Goal: Transaction & Acquisition: Book appointment/travel/reservation

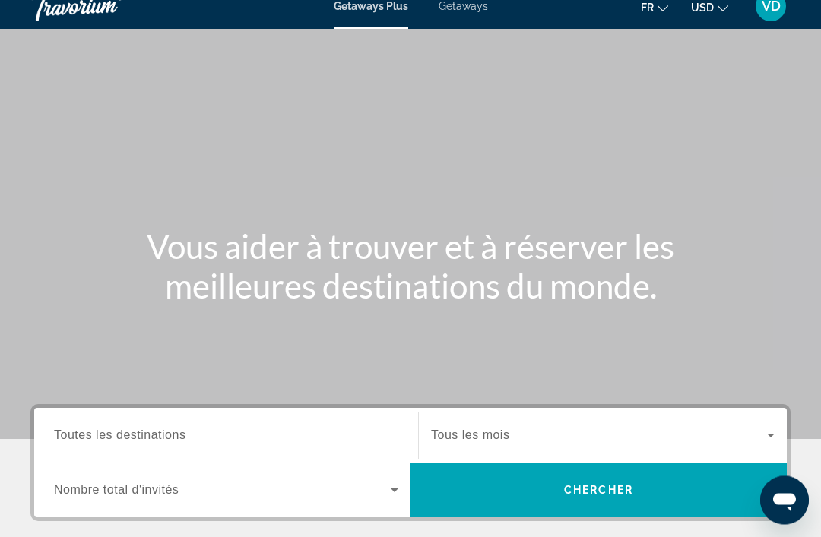
click at [746, 442] on span "Search widget" at bounding box center [599, 436] width 336 height 18
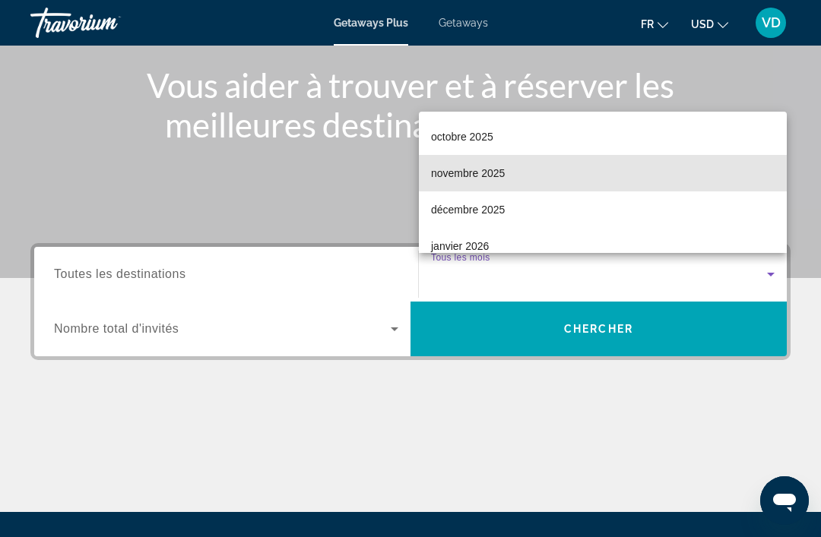
scroll to position [74, 0]
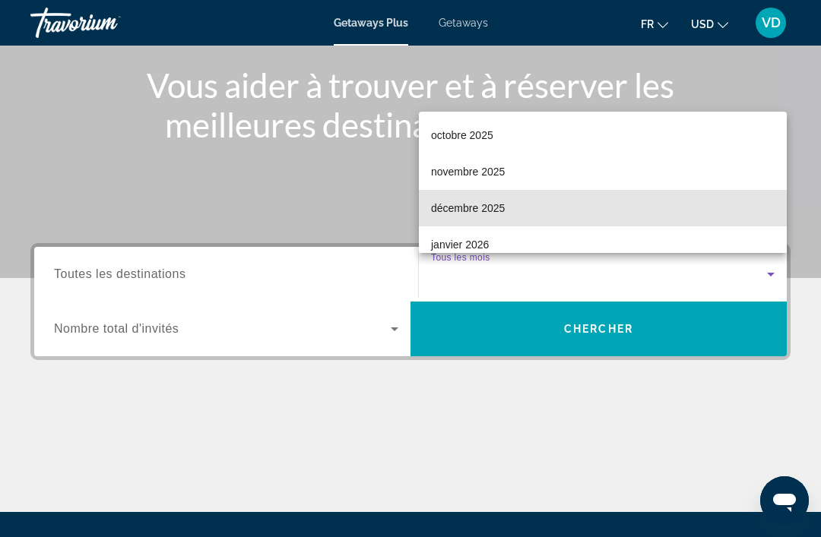
click at [557, 227] on mat-option "décembre 2025" at bounding box center [603, 208] width 368 height 36
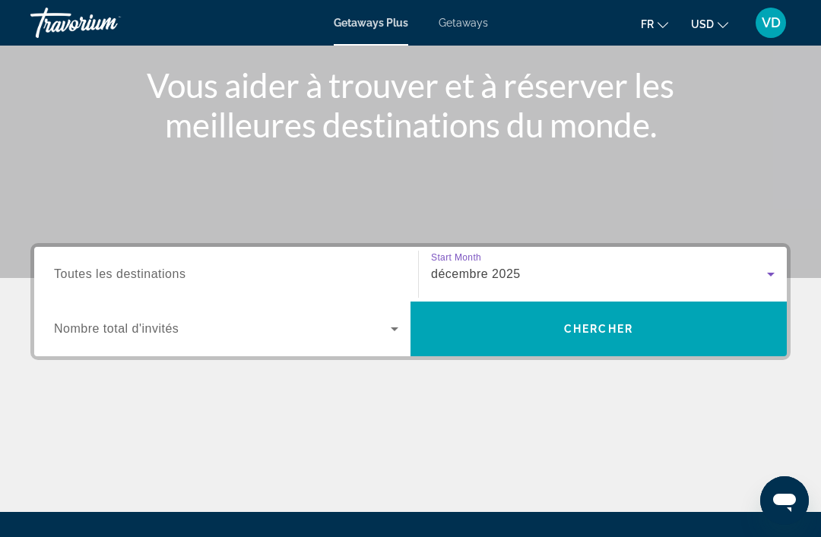
click at [363, 267] on input "Destination Toutes les destinations" at bounding box center [226, 275] width 344 height 18
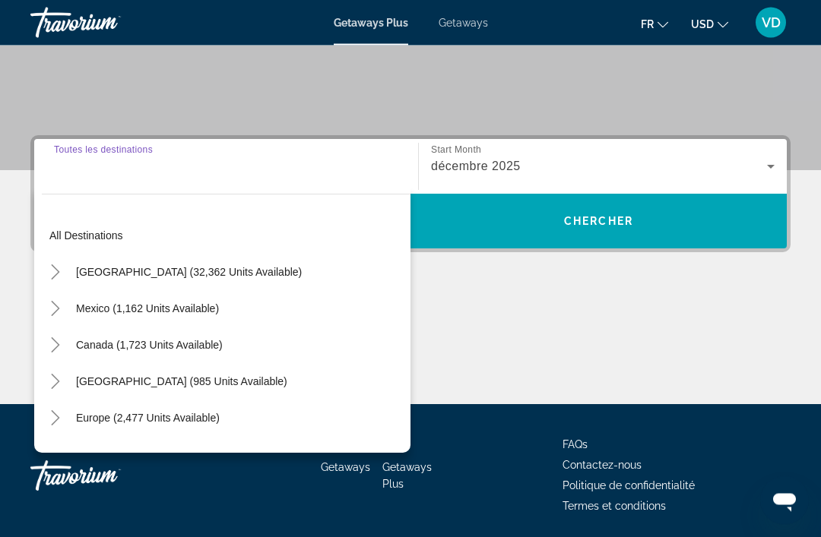
scroll to position [290, 0]
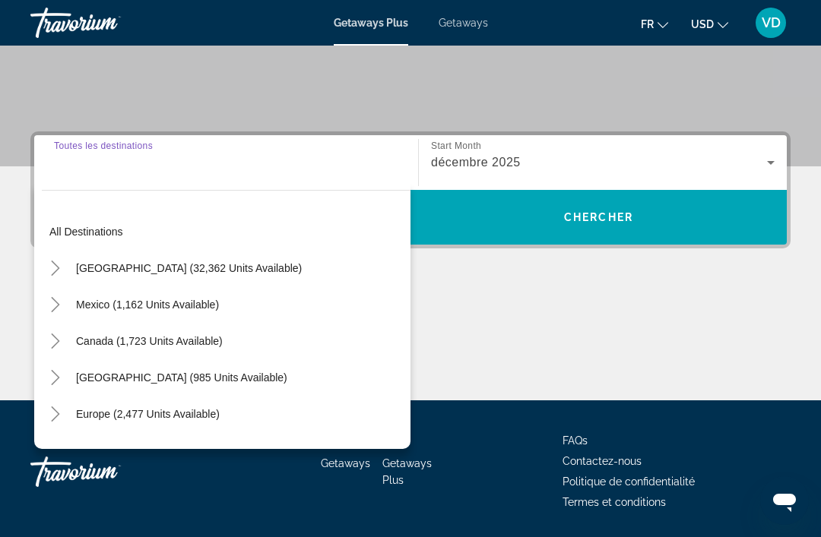
click at [102, 418] on span "Europe (2,477 units available)" at bounding box center [148, 414] width 144 height 12
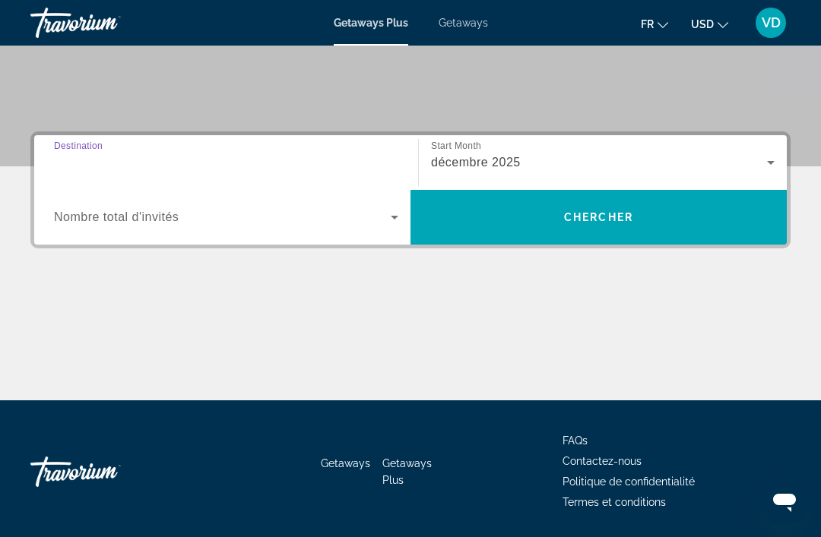
type input "**********"
click at [711, 30] on button "USD USD ($) MXN (Mex$) CAD (Can$) GBP (£) EUR (€) AUD (A$) NZD (NZ$) CNY (CN¥)" at bounding box center [709, 24] width 37 height 22
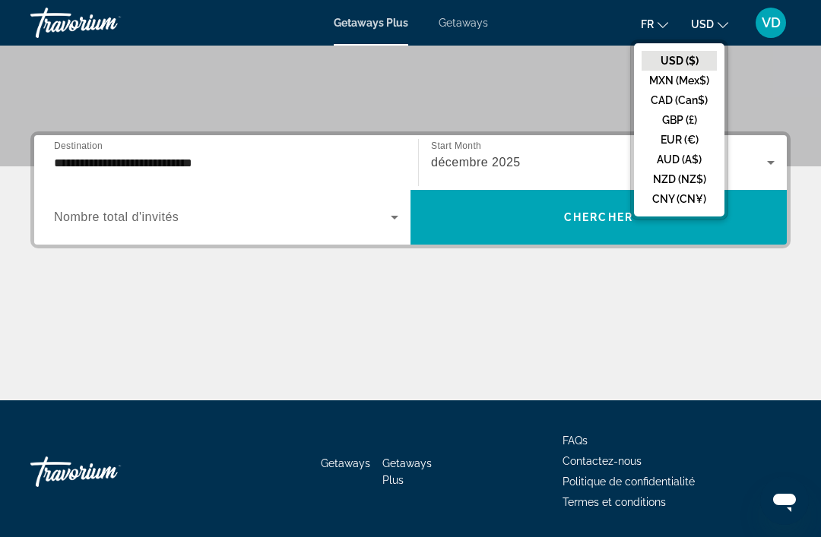
click at [672, 147] on button "EUR (€)" at bounding box center [679, 140] width 75 height 20
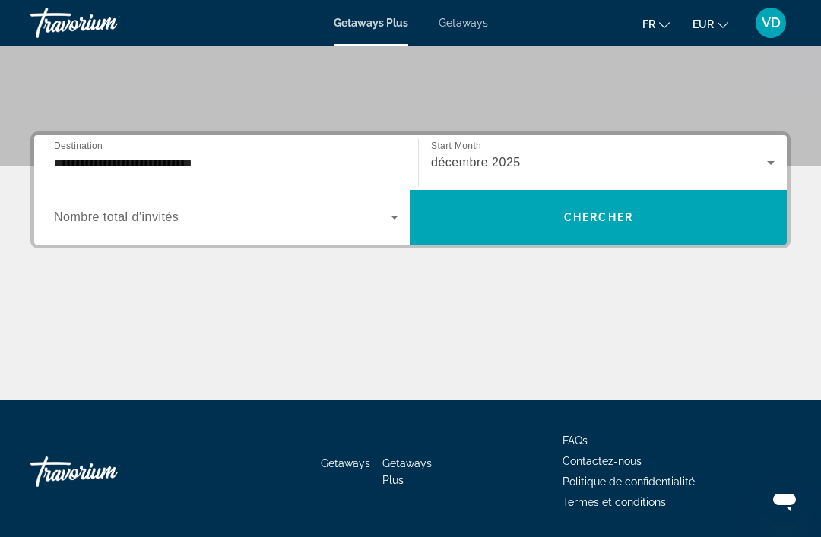
click at [588, 210] on span "Search widget" at bounding box center [598, 217] width 376 height 36
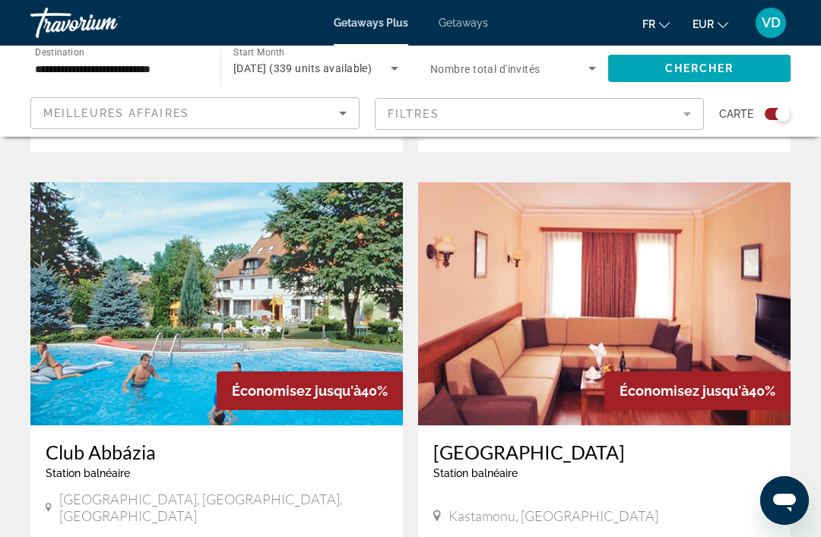
scroll to position [1022, 0]
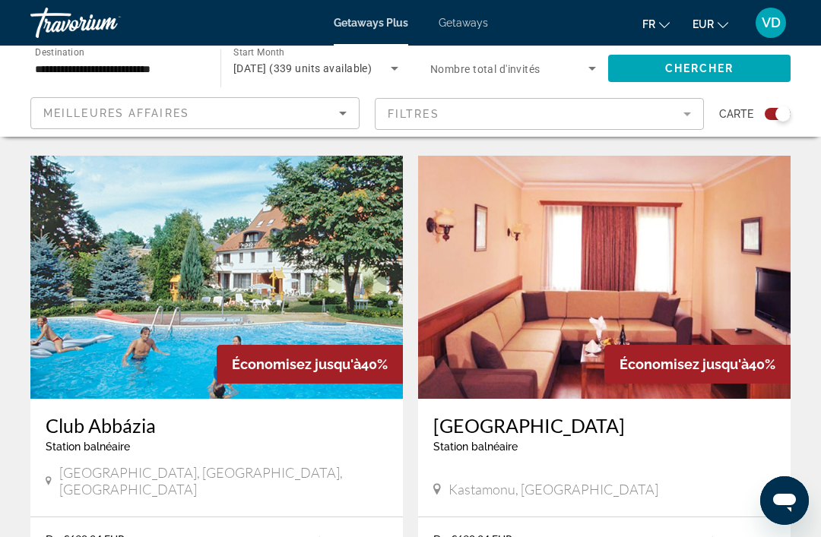
click at [269, 280] on img "Main content" at bounding box center [216, 277] width 372 height 243
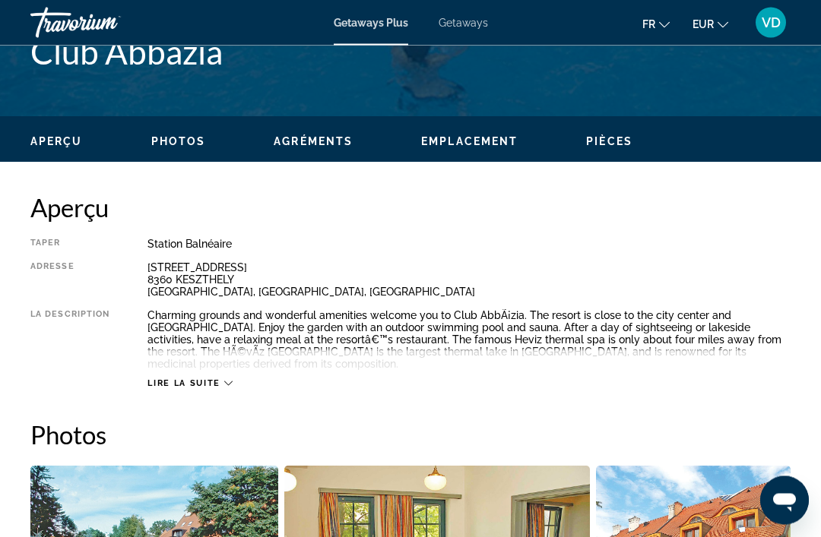
scroll to position [656, 0]
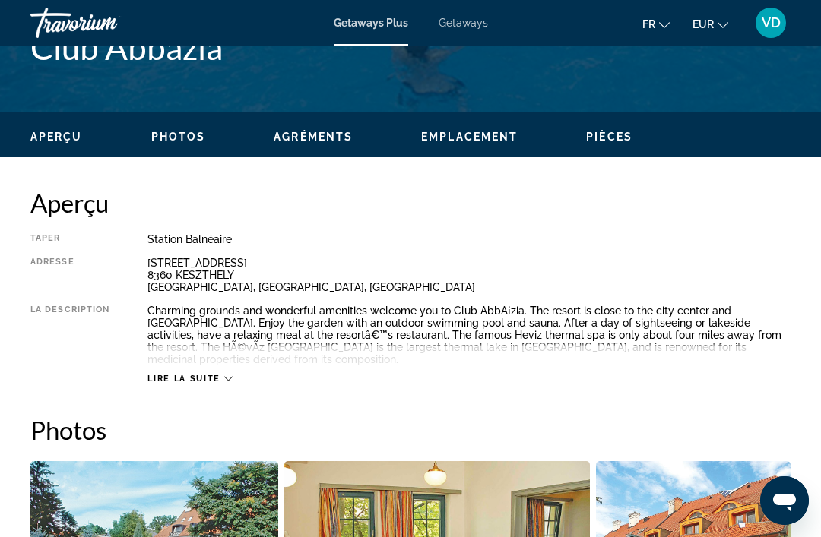
click at [212, 382] on span "Lire la suite" at bounding box center [183, 379] width 72 height 10
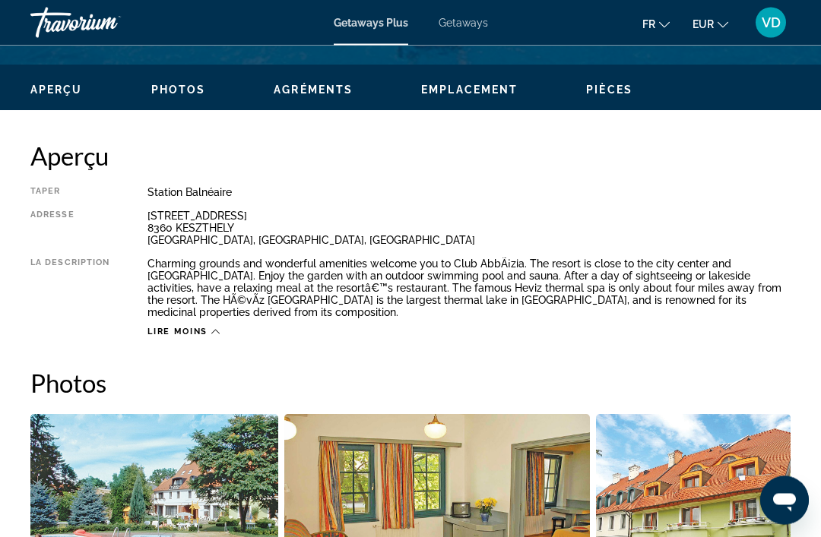
scroll to position [693, 0]
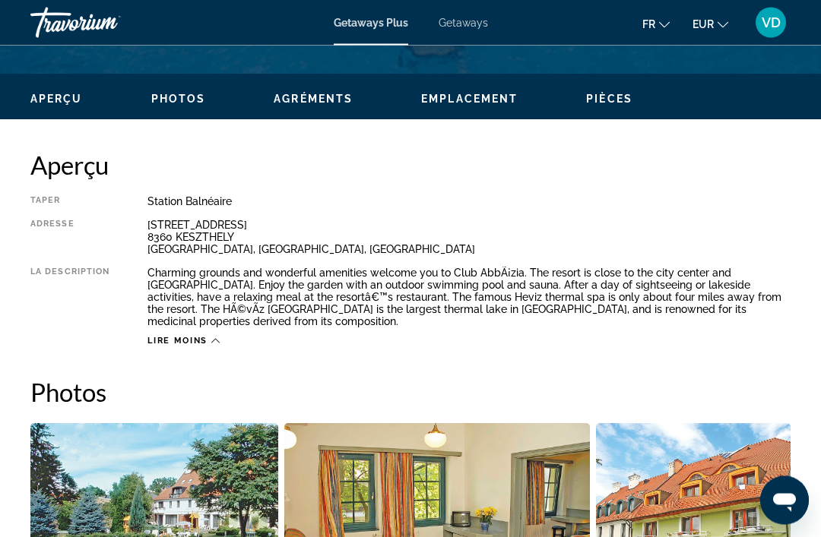
click at [767, 28] on span "VD" at bounding box center [771, 22] width 19 height 15
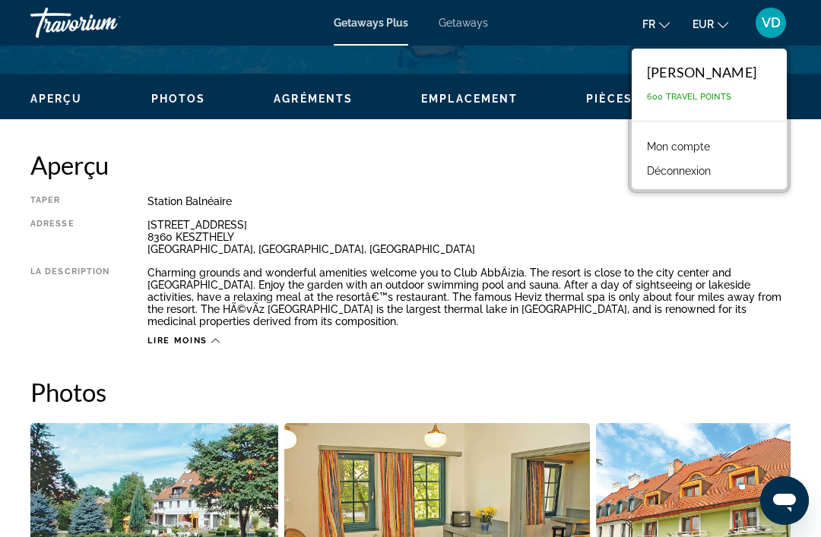
click at [586, 244] on div "Erzsebet [STREET_ADDRESS]" at bounding box center [468, 237] width 643 height 36
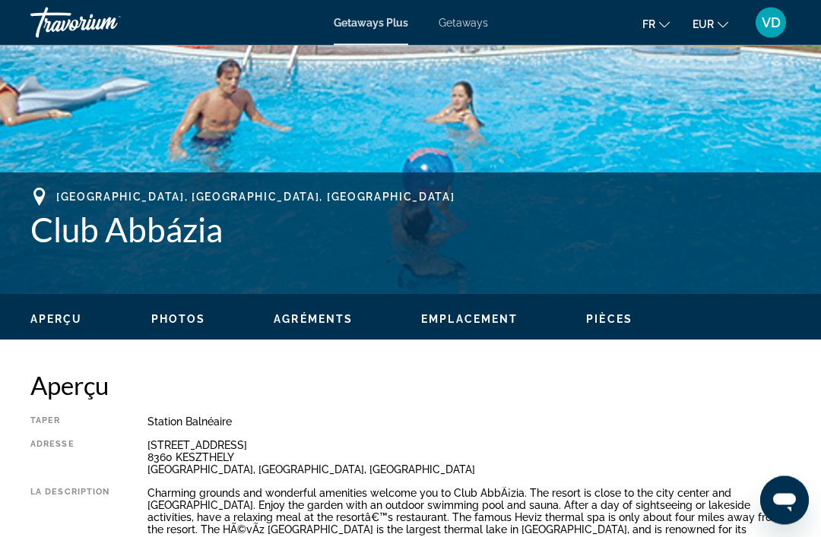
scroll to position [466, 0]
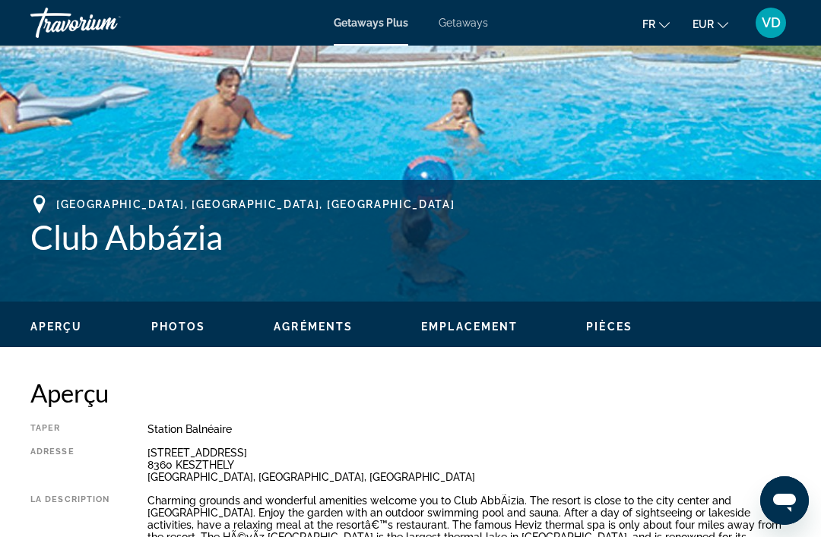
click at [200, 327] on span "Photos" at bounding box center [178, 327] width 55 height 12
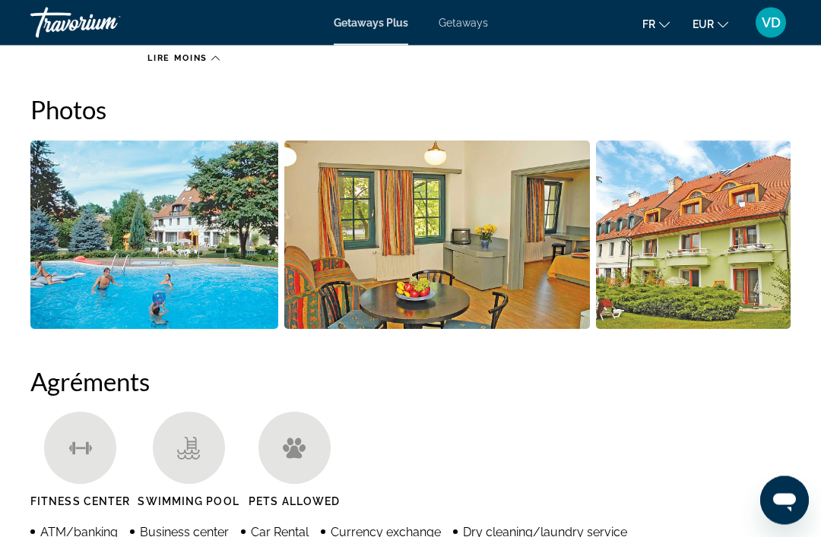
scroll to position [980, 0]
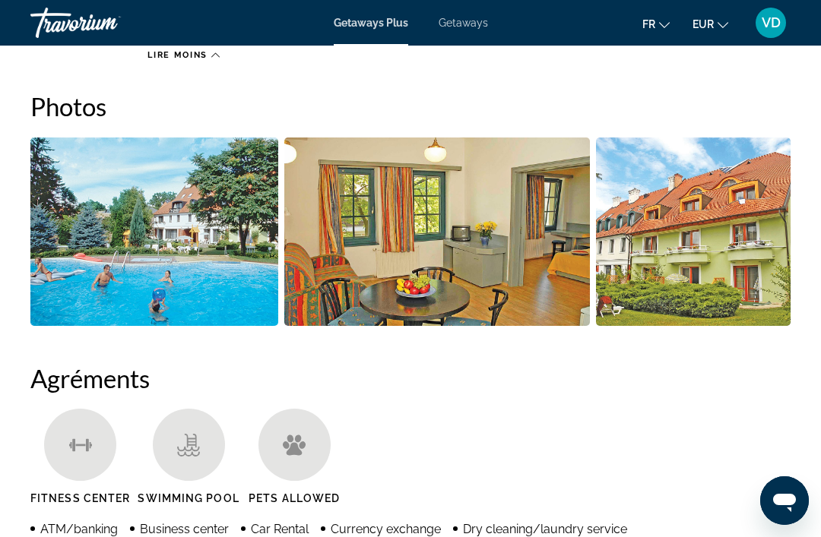
click at [200, 277] on img "Open full-screen image slider" at bounding box center [154, 232] width 248 height 189
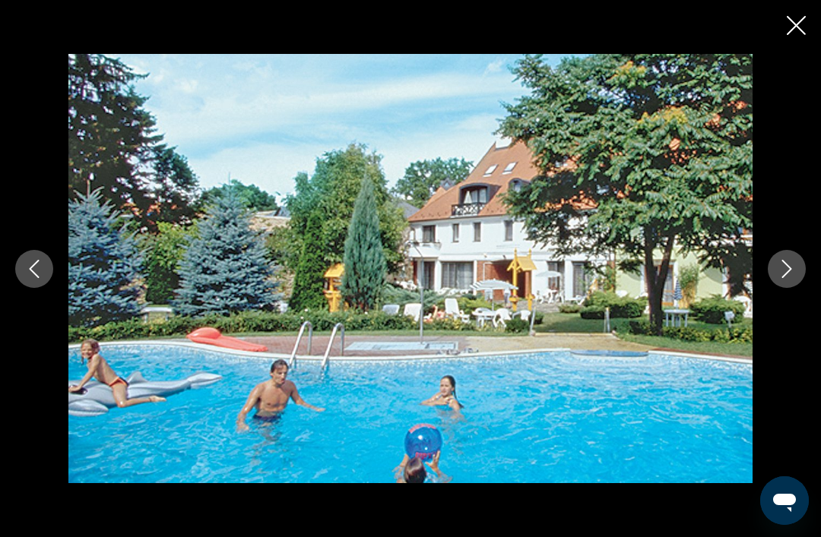
click at [775, 270] on button "Next image" at bounding box center [787, 269] width 38 height 38
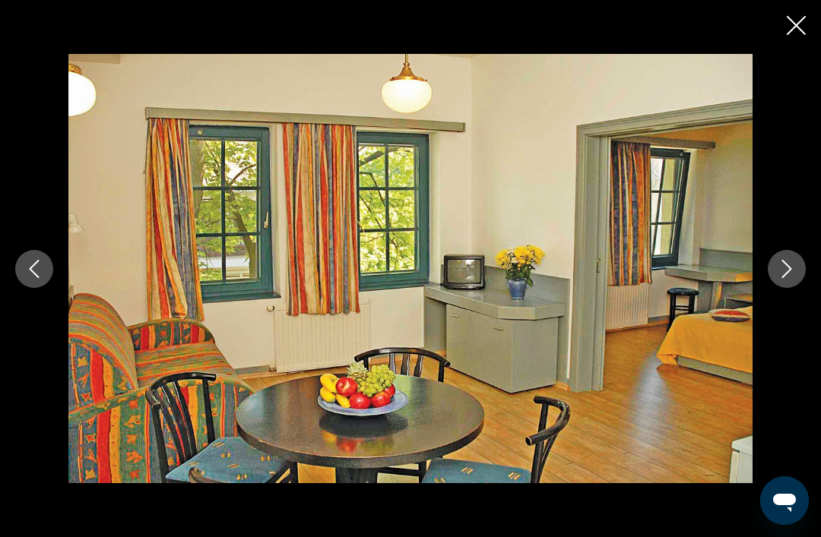
click at [783, 272] on icon "Next image" at bounding box center [787, 269] width 18 height 18
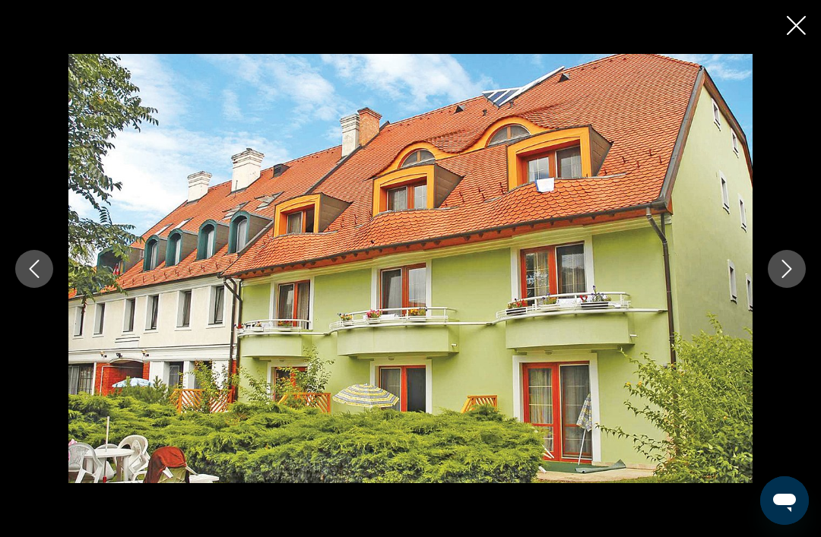
click at [778, 268] on icon "Next image" at bounding box center [787, 269] width 18 height 18
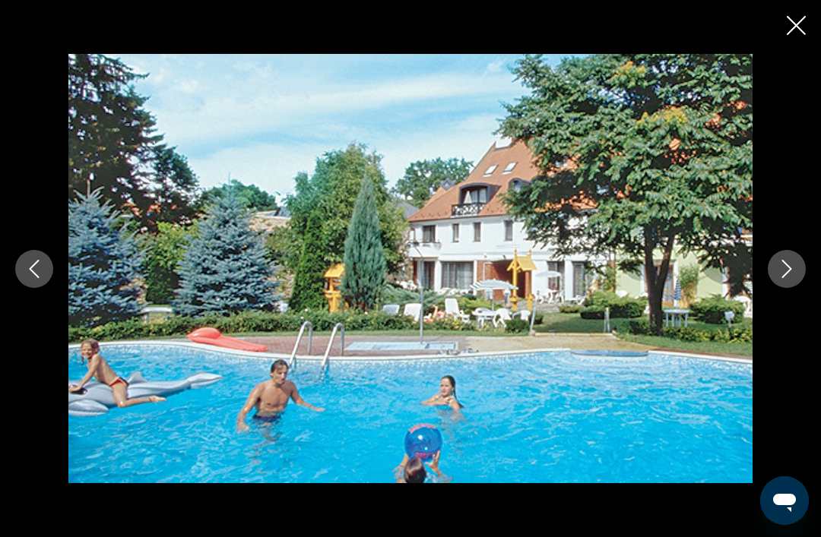
click at [786, 272] on icon "Next image" at bounding box center [787, 269] width 18 height 18
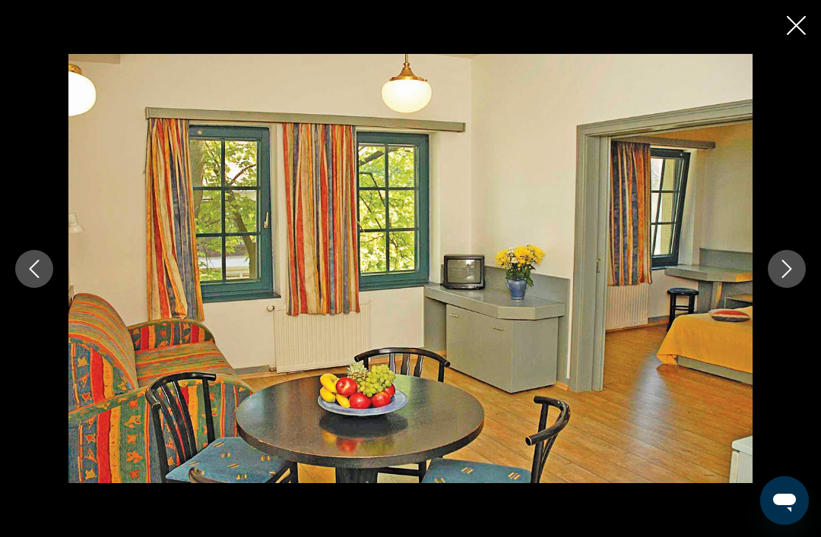
click at [784, 272] on icon "Next image" at bounding box center [787, 269] width 18 height 18
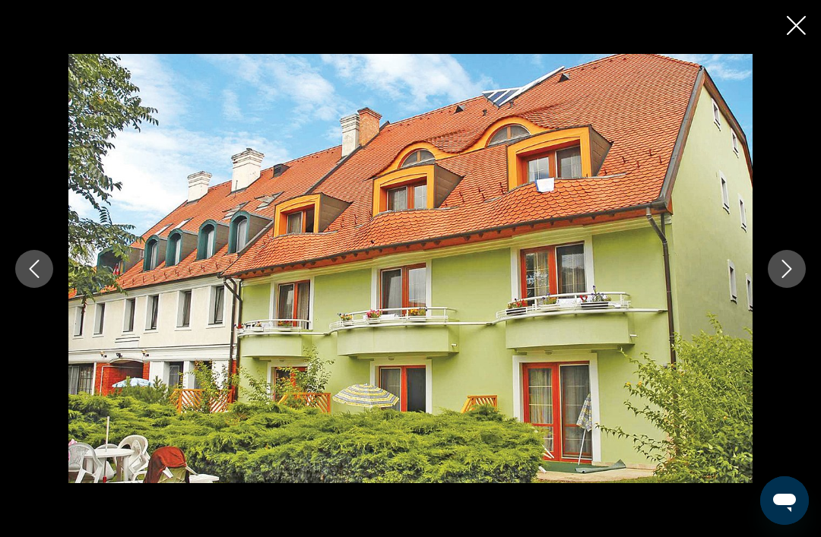
click at [774, 274] on button "Next image" at bounding box center [787, 269] width 38 height 38
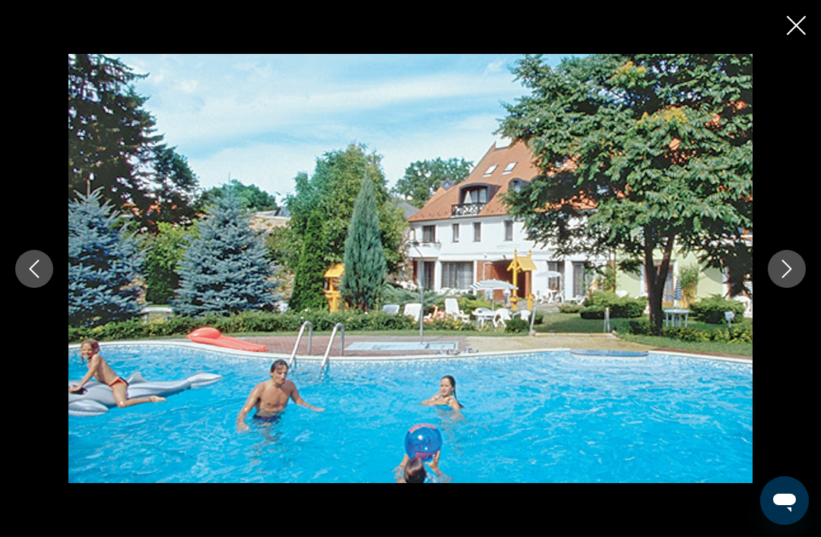
click at [775, 273] on button "Next image" at bounding box center [787, 269] width 38 height 38
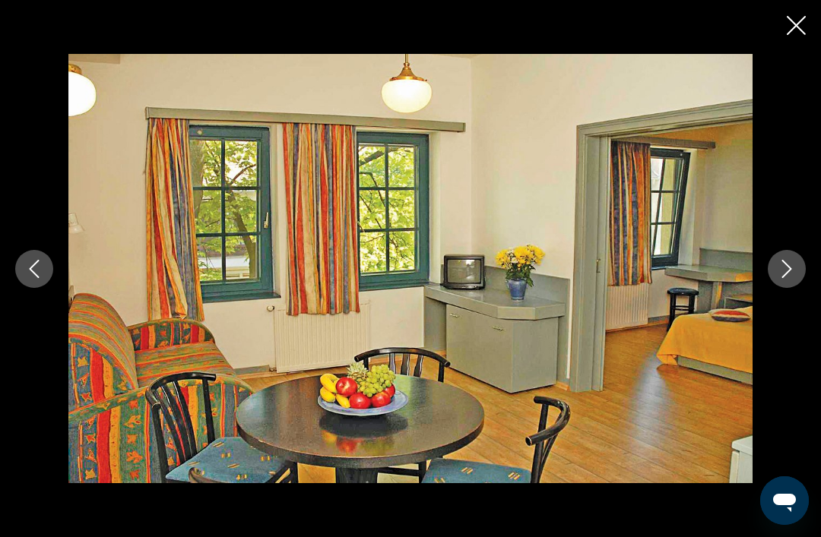
click at [772, 25] on div "prev next" at bounding box center [410, 268] width 821 height 537
click at [776, 22] on div "prev next" at bounding box center [410, 268] width 821 height 537
click at [794, 26] on icon "Close slideshow" at bounding box center [796, 25] width 19 height 19
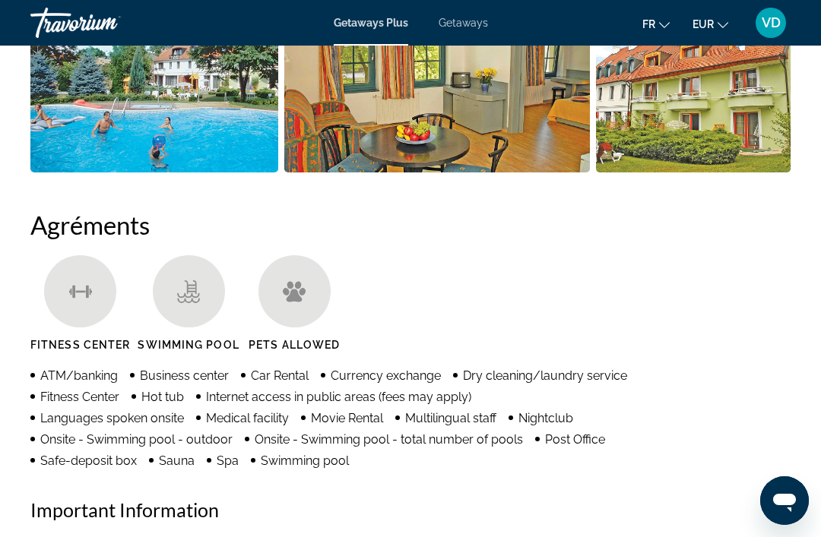
scroll to position [1134, 0]
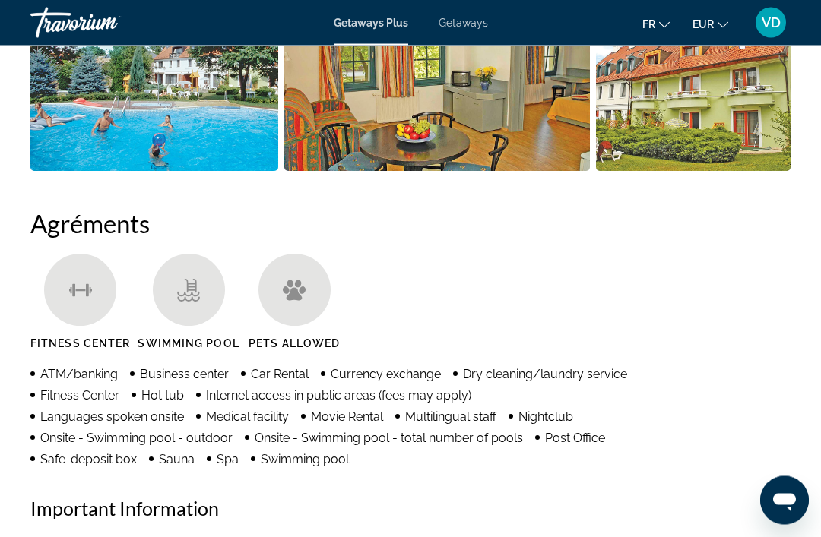
click at [648, 27] on button "fr English Español Français Italiano Português русский" at bounding box center [655, 24] width 27 height 22
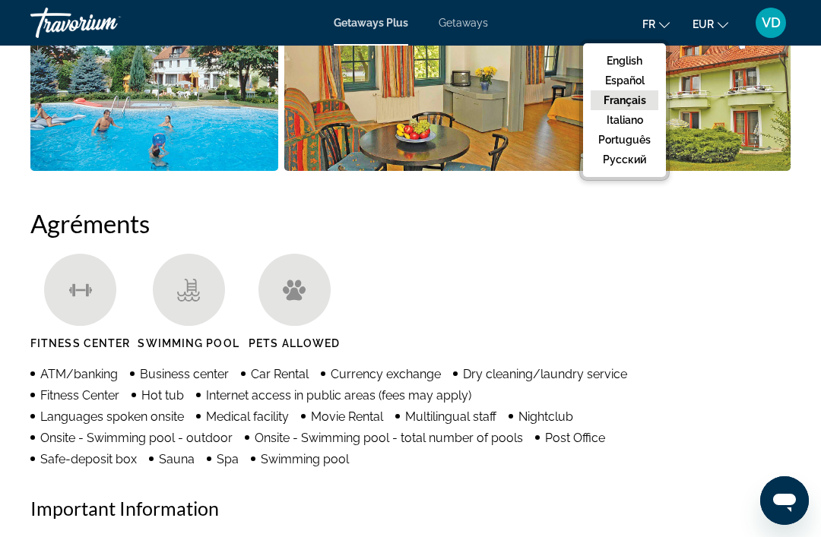
click at [716, 237] on h2 "Agréments" at bounding box center [410, 223] width 760 height 30
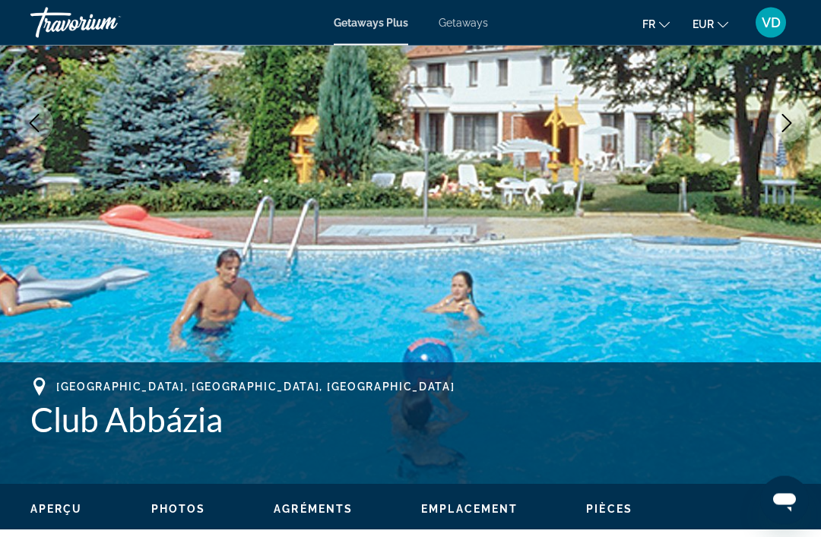
scroll to position [0, 0]
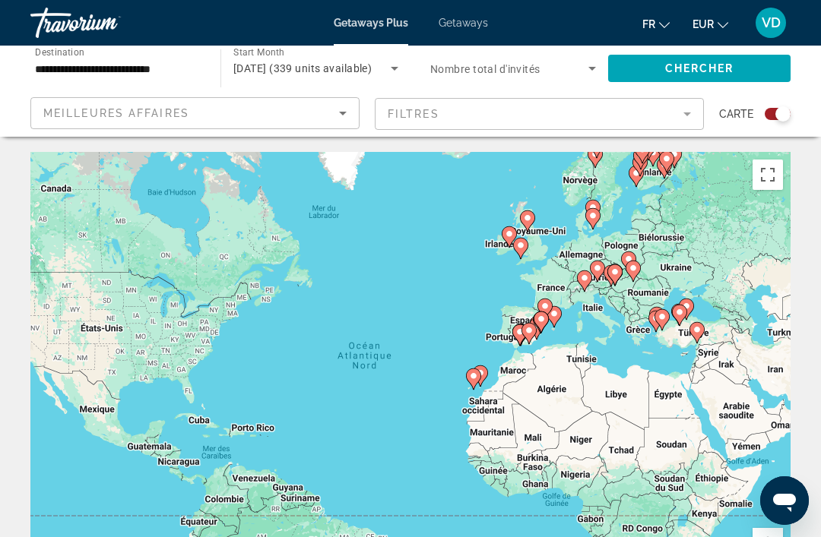
click at [472, 20] on span "Getaways" at bounding box center [463, 23] width 49 height 12
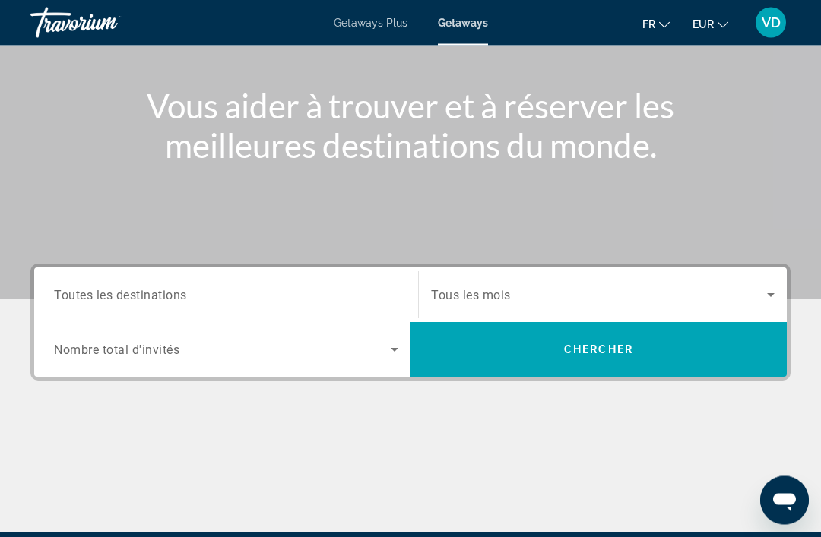
click at [308, 293] on input "Destination Toutes les destinations" at bounding box center [226, 296] width 344 height 18
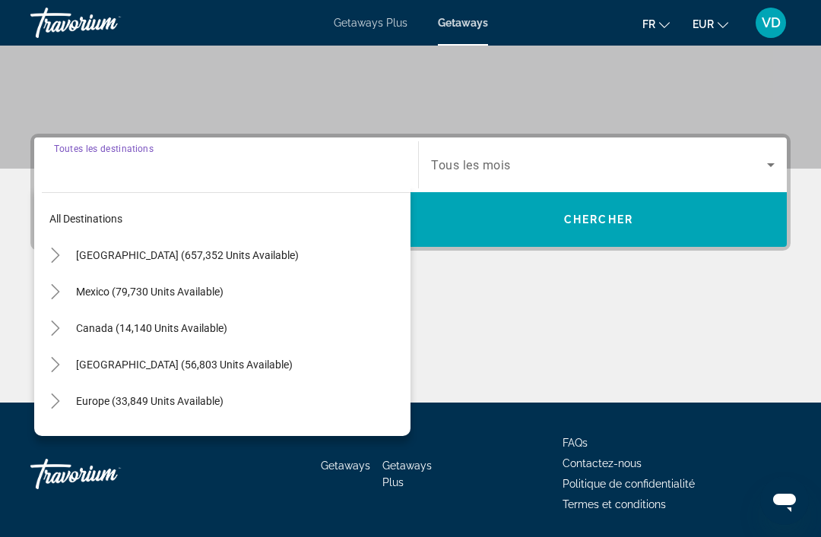
scroll to position [290, 0]
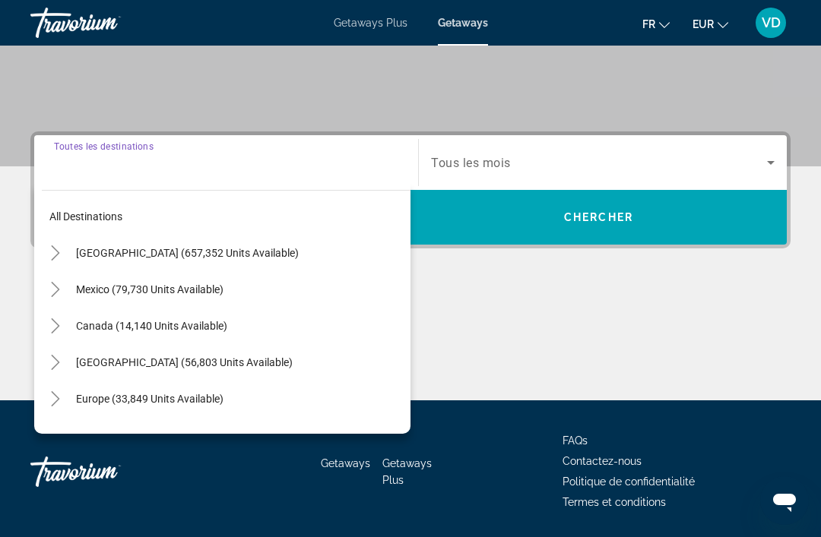
click at [185, 402] on span "Europe (33,849 units available)" at bounding box center [149, 399] width 147 height 12
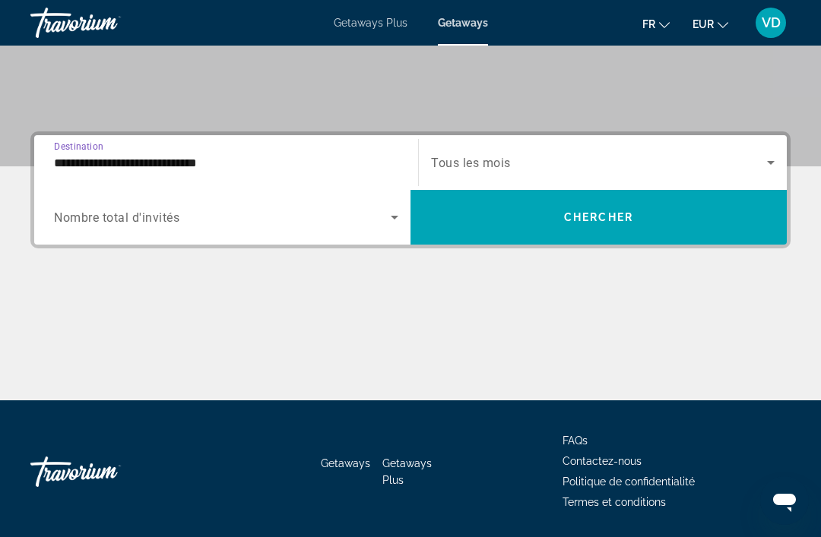
click at [607, 163] on span "Search widget" at bounding box center [599, 163] width 336 height 18
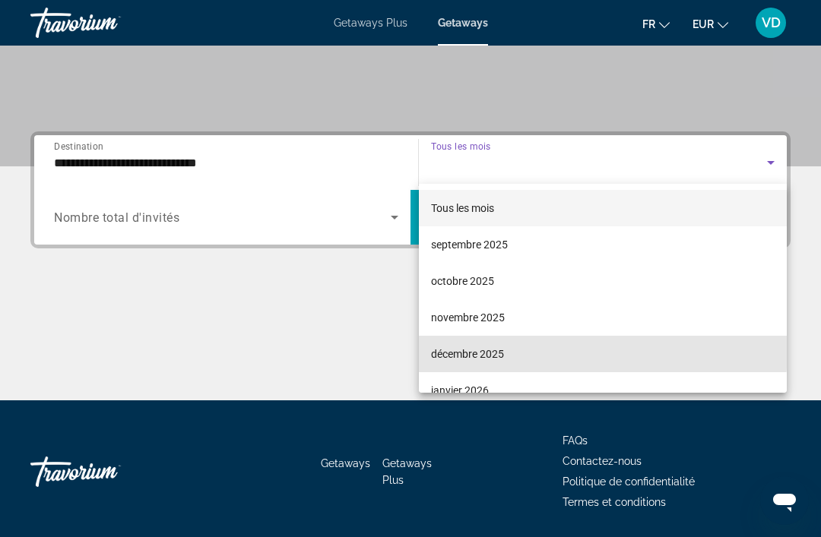
click at [521, 350] on mat-option "décembre 2025" at bounding box center [603, 354] width 368 height 36
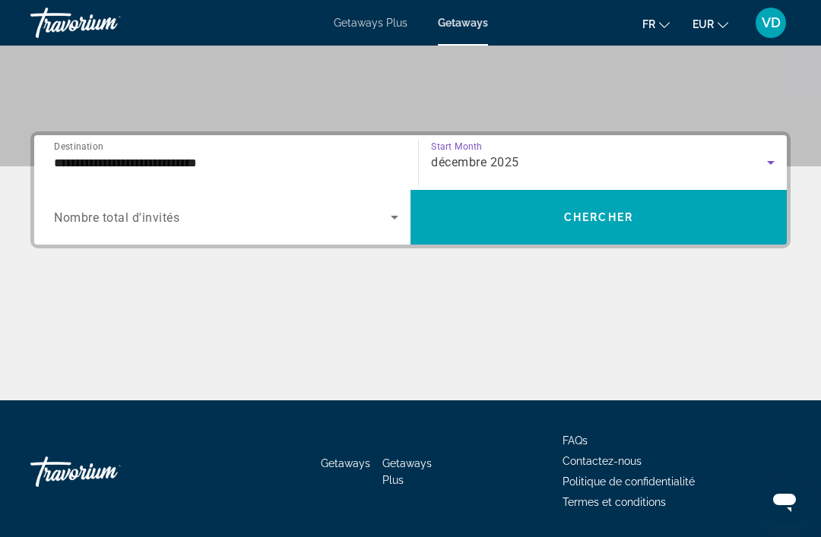
click at [357, 202] on div "Search widget" at bounding box center [226, 217] width 344 height 43
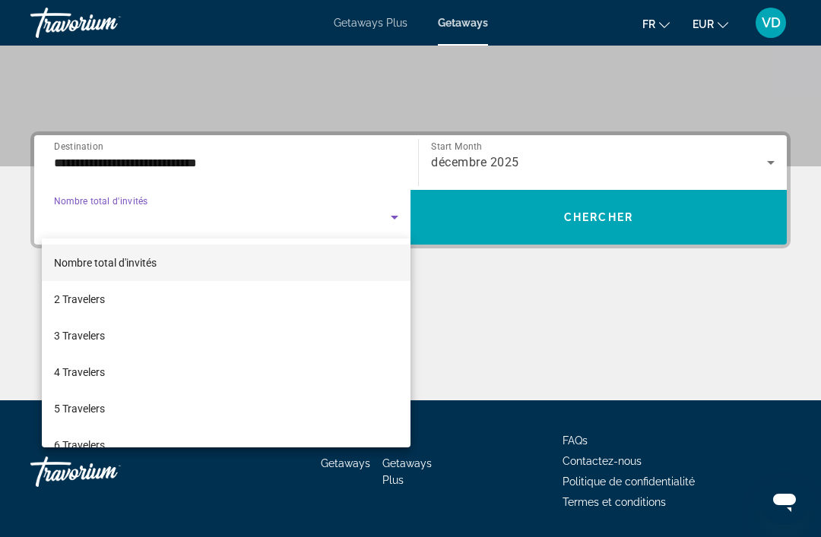
click at [494, 275] on div at bounding box center [410, 268] width 821 height 537
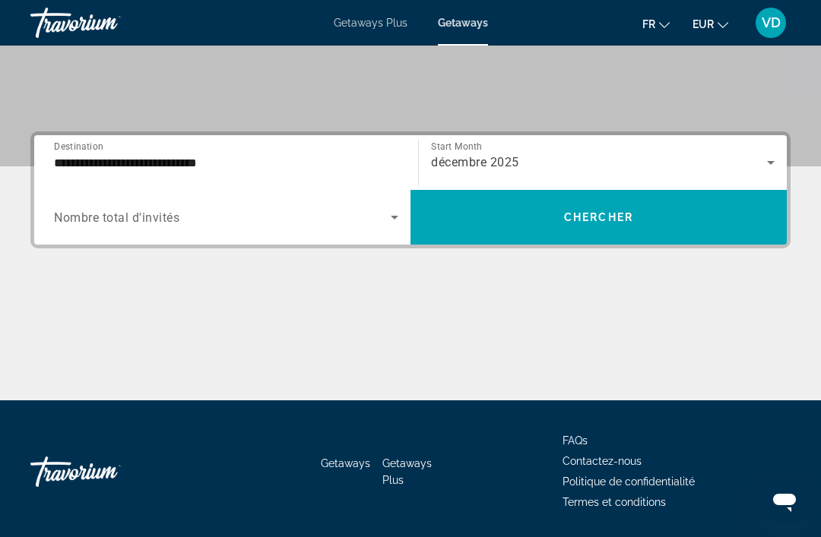
click at [309, 151] on div "**********" at bounding box center [226, 162] width 344 height 43
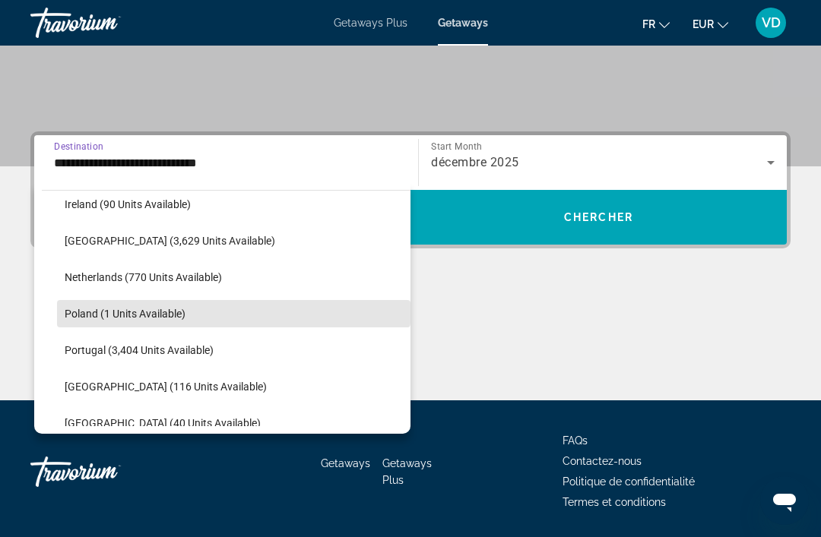
scroll to position [601, 0]
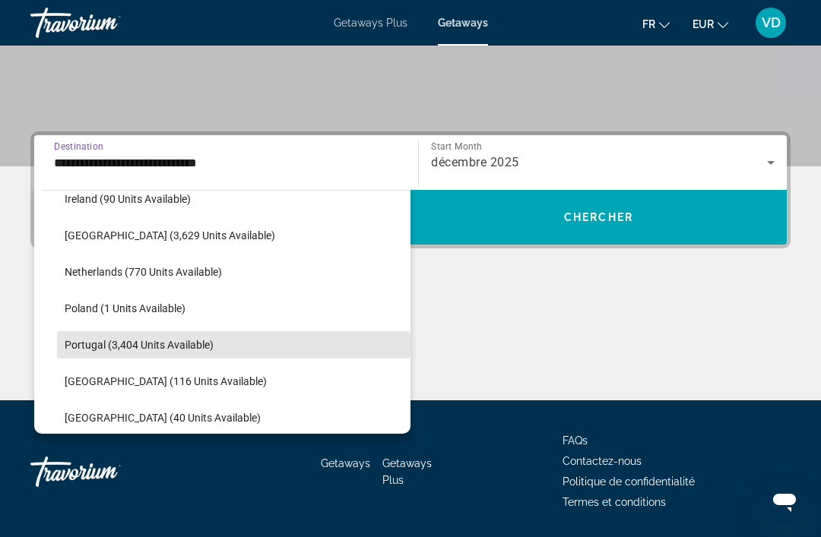
click at [174, 346] on span "Portugal (3,404 units available)" at bounding box center [139, 345] width 149 height 12
type input "**********"
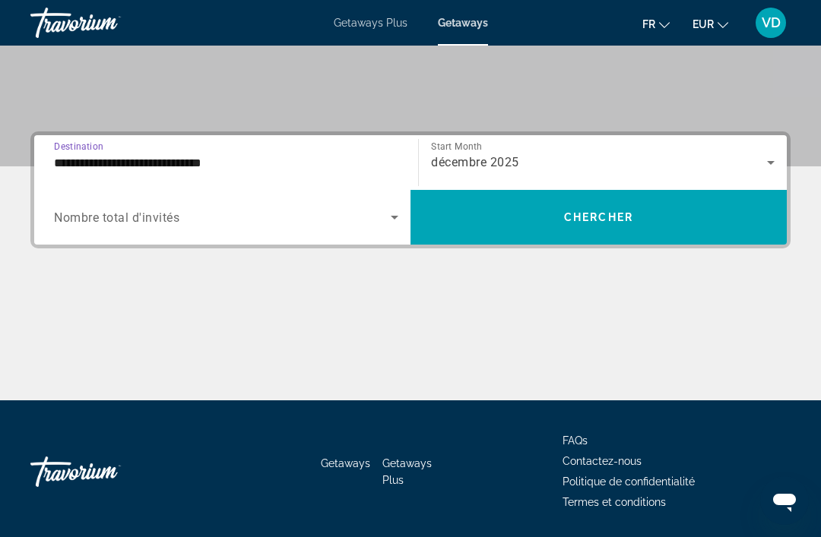
click at [636, 223] on span "Search widget" at bounding box center [598, 217] width 376 height 36
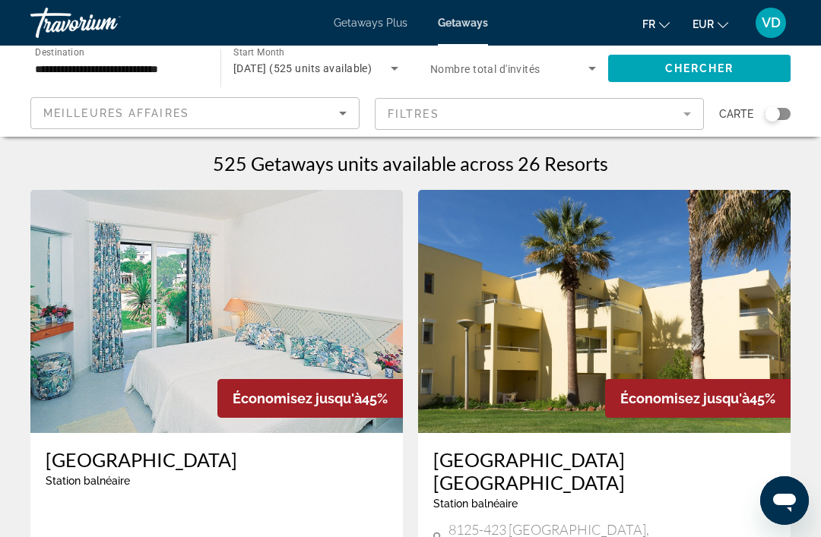
click at [385, 59] on icon "Search widget" at bounding box center [394, 68] width 18 height 18
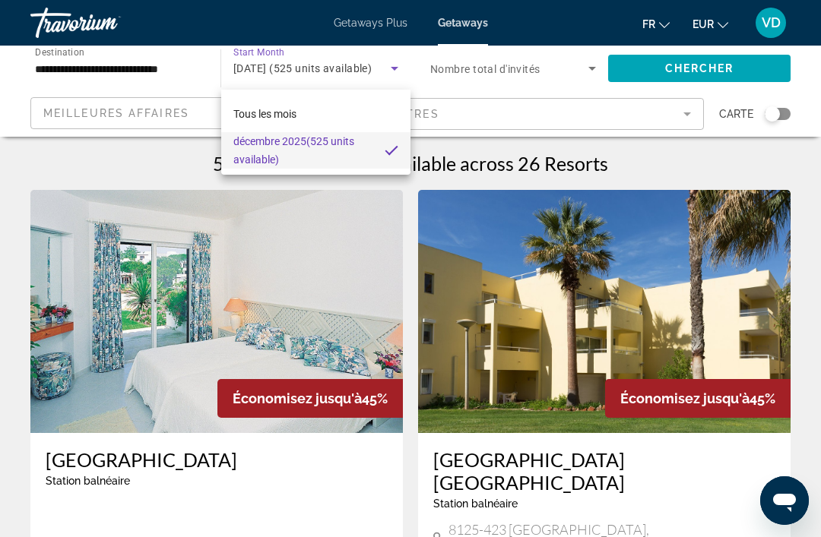
click at [388, 67] on div at bounding box center [410, 268] width 821 height 537
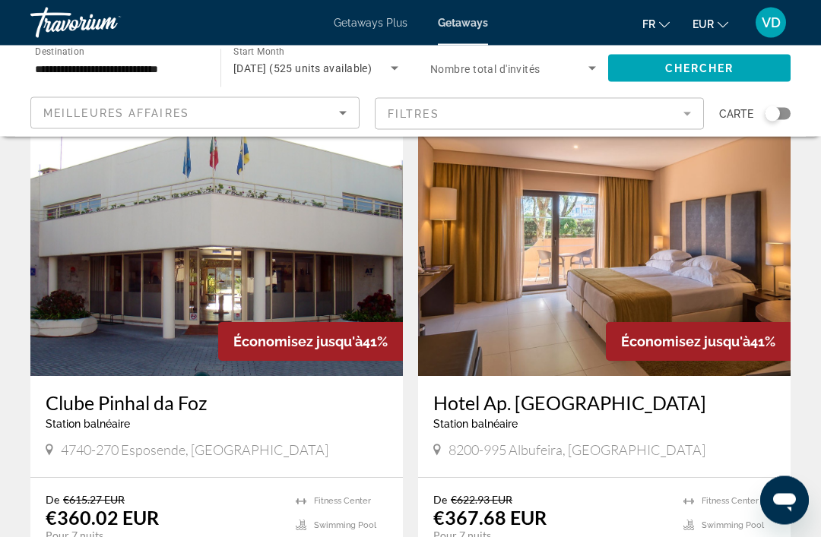
scroll to position [1149, 0]
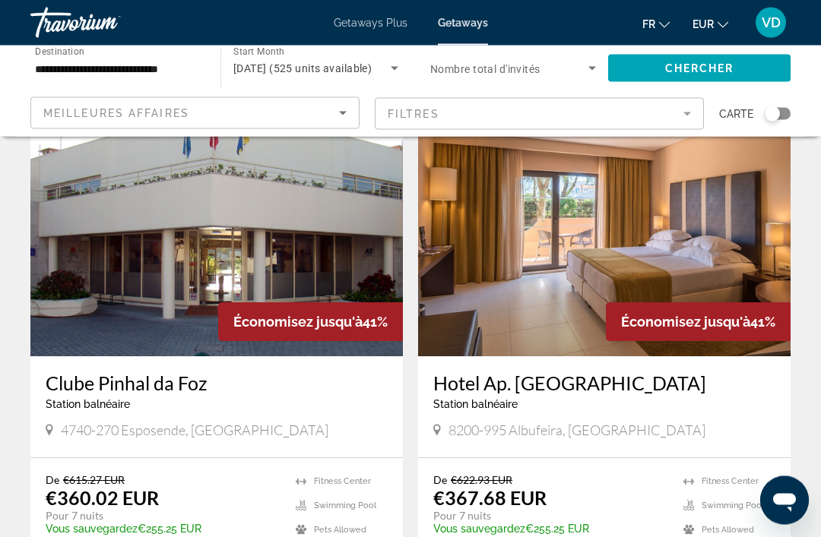
click at [580, 259] on img "Main content" at bounding box center [604, 235] width 372 height 243
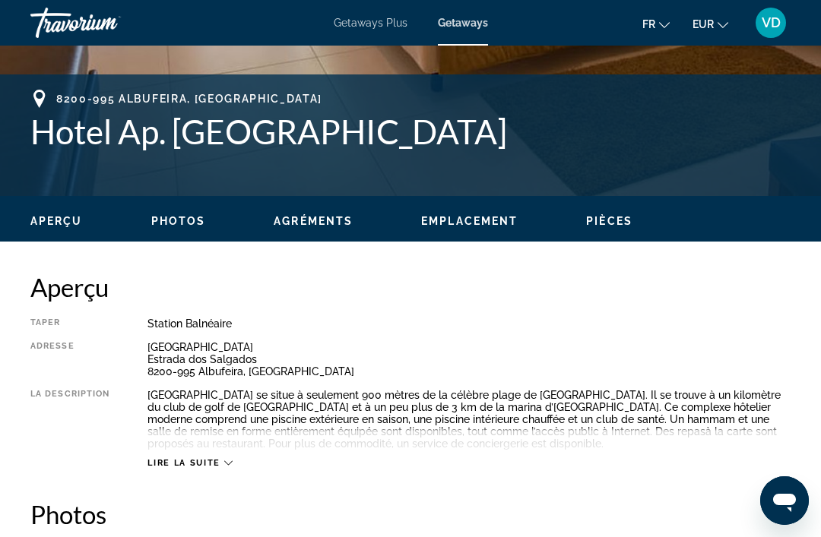
click at [185, 223] on span "Photos" at bounding box center [178, 221] width 55 height 12
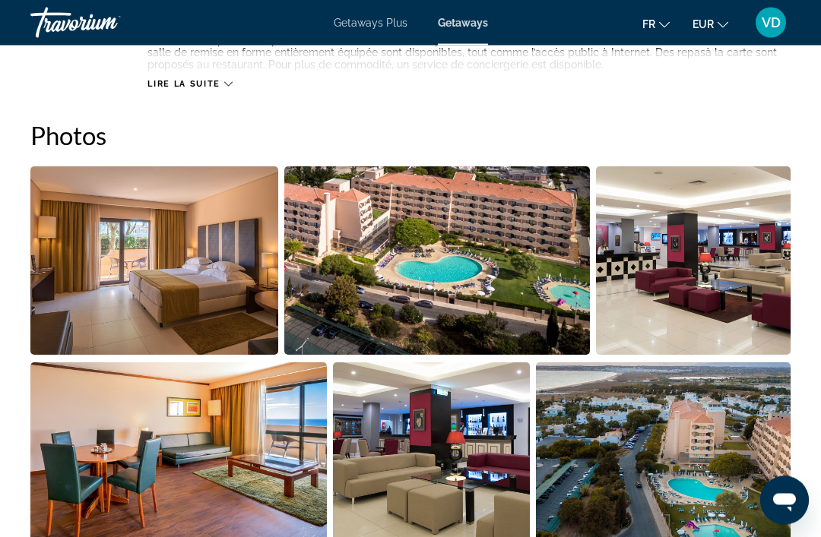
scroll to position [980, 0]
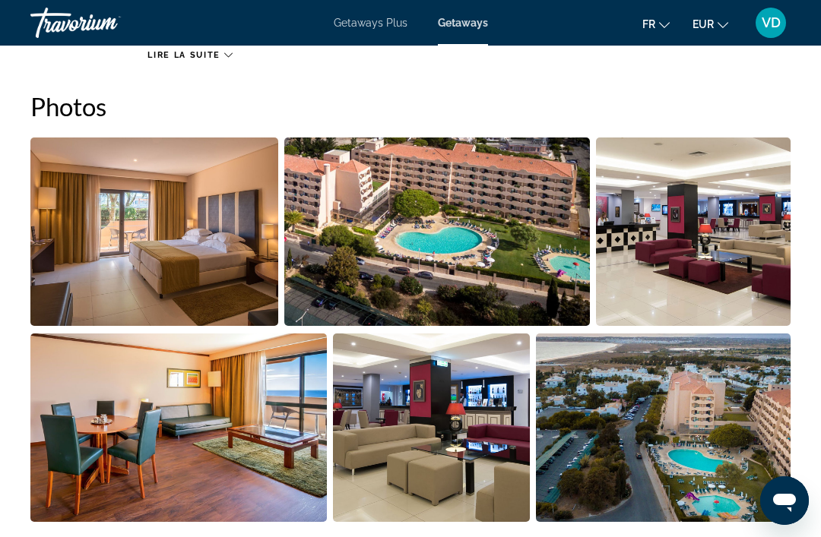
click at [209, 292] on img "Open full-screen image slider" at bounding box center [154, 232] width 248 height 189
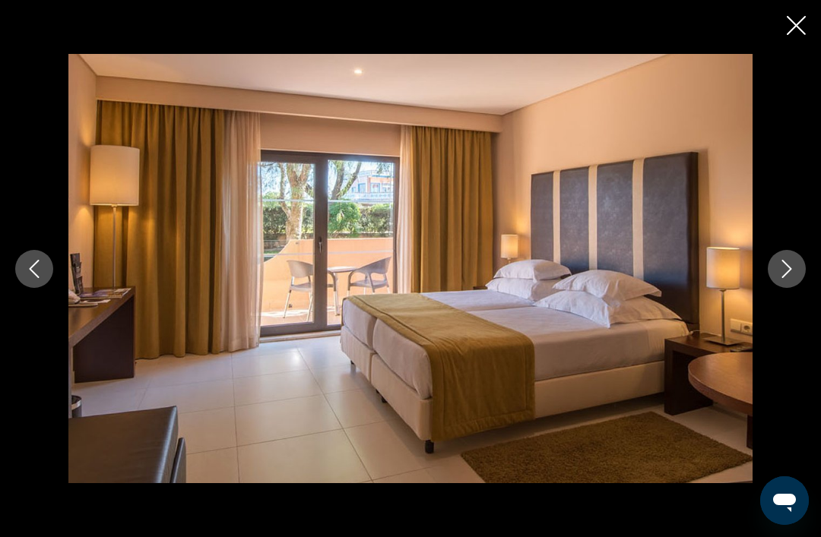
click at [797, 288] on button "Next image" at bounding box center [787, 269] width 38 height 38
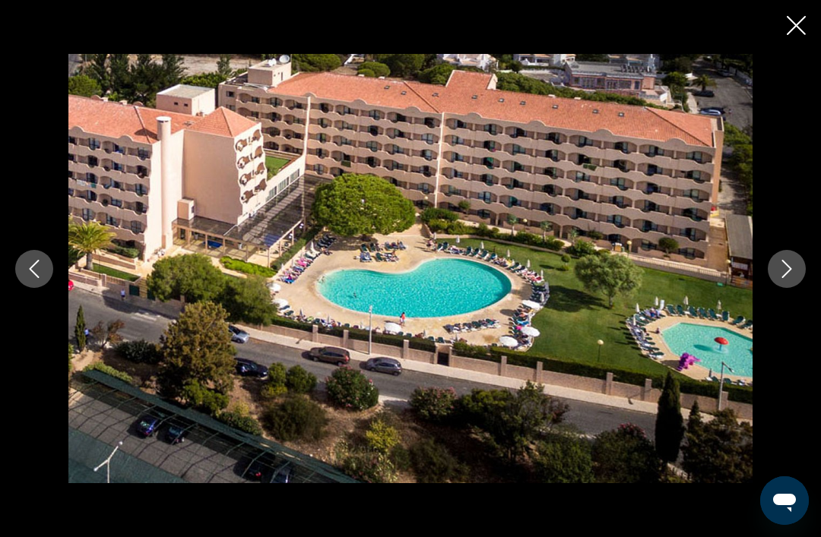
click at [773, 288] on button "Next image" at bounding box center [787, 269] width 38 height 38
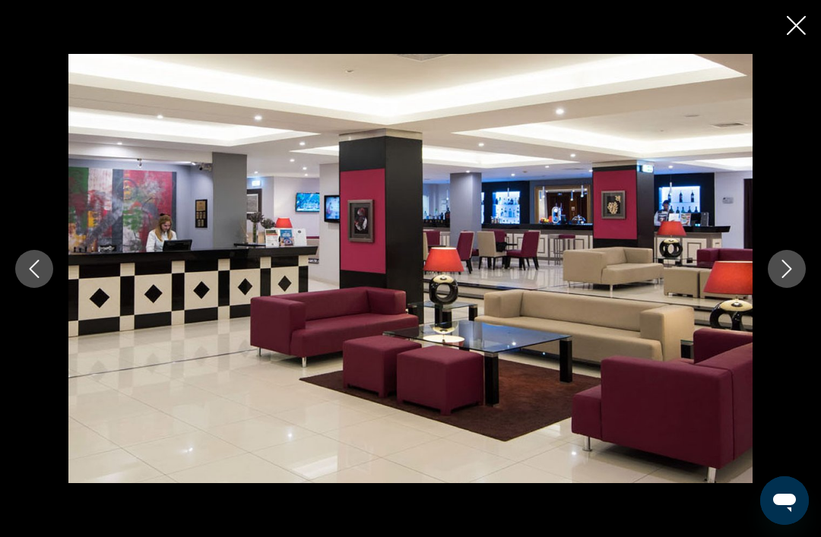
click at [771, 288] on button "Next image" at bounding box center [787, 269] width 38 height 38
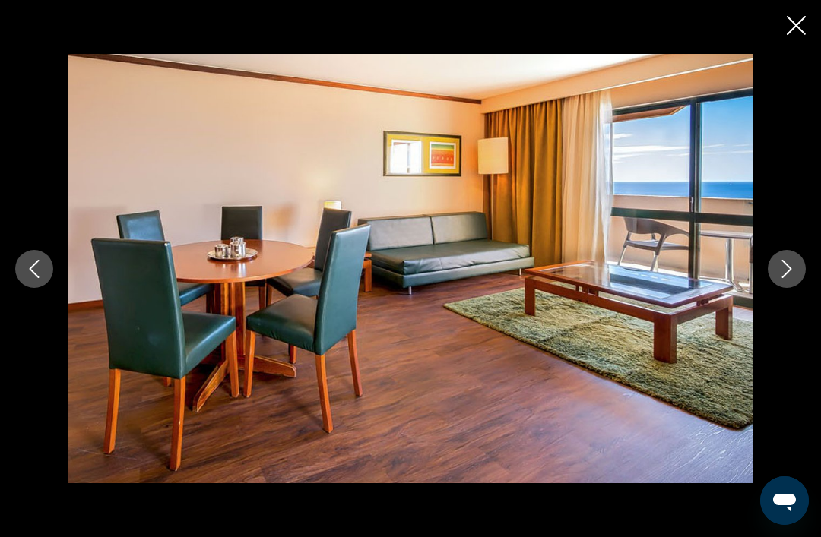
click at [782, 278] on icon "Next image" at bounding box center [787, 269] width 18 height 18
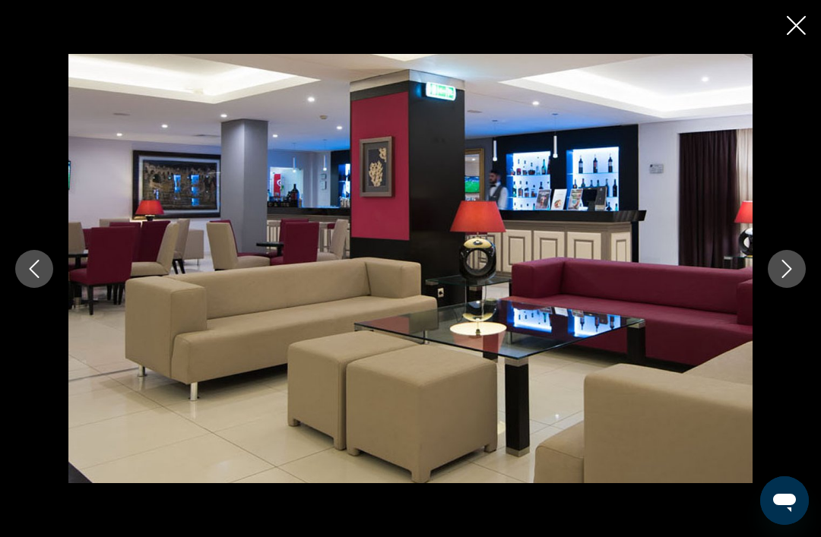
click at [779, 278] on icon "Next image" at bounding box center [787, 269] width 18 height 18
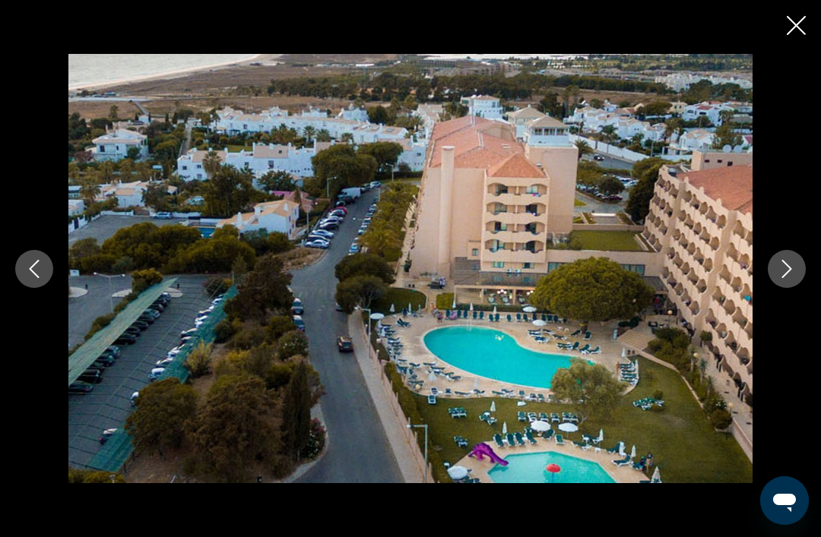
click at [791, 33] on icon "Close slideshow" at bounding box center [796, 25] width 19 height 19
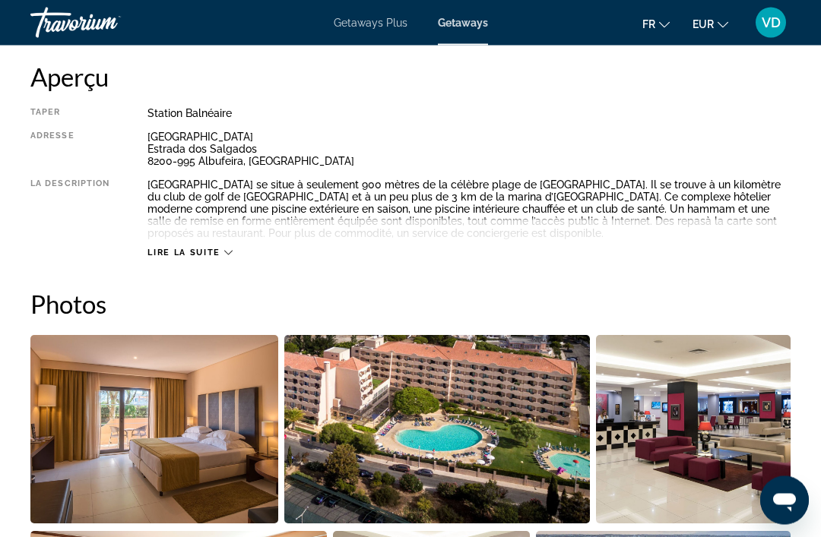
click at [214, 252] on span "Lire la suite" at bounding box center [183, 254] width 72 height 10
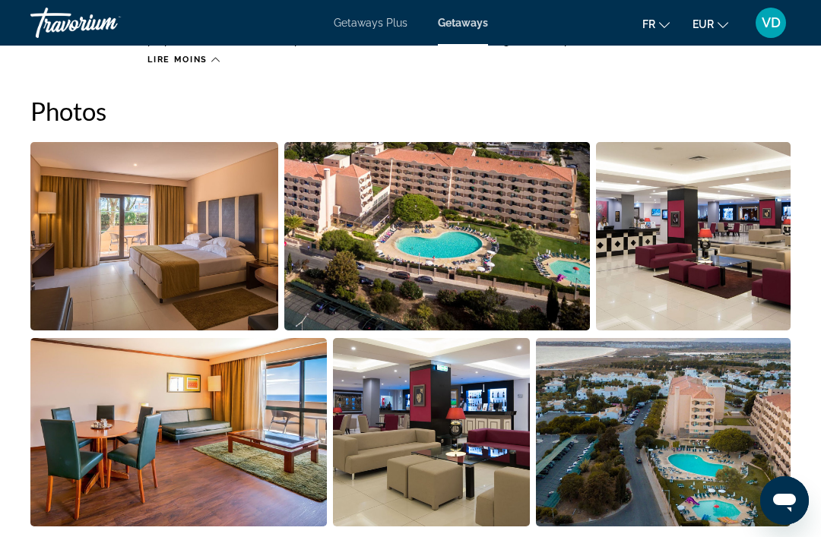
scroll to position [1142, 0]
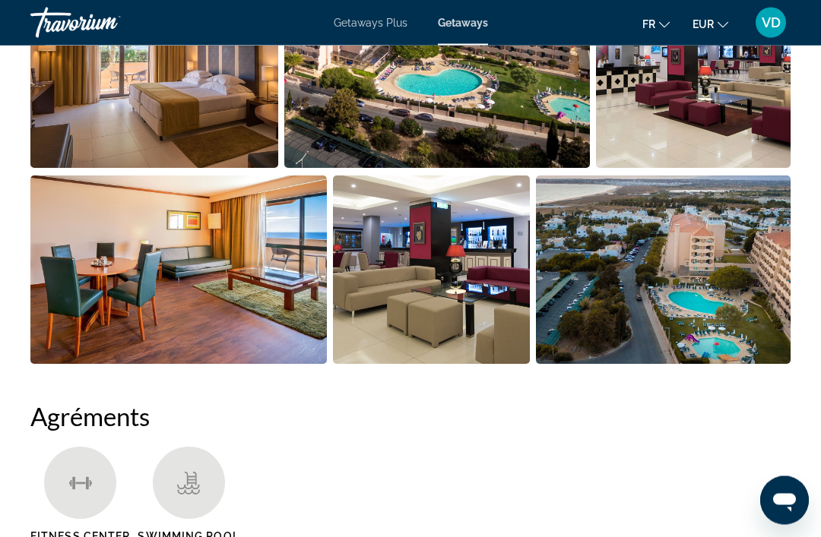
click at [274, 296] on img "Open full-screen image slider" at bounding box center [178, 270] width 296 height 189
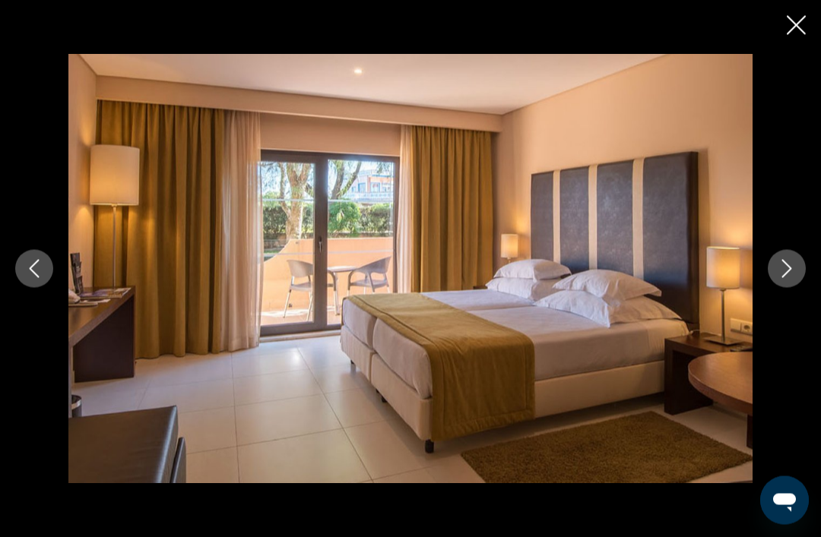
scroll to position [1138, 0]
click at [769, 288] on button "Next image" at bounding box center [787, 269] width 38 height 38
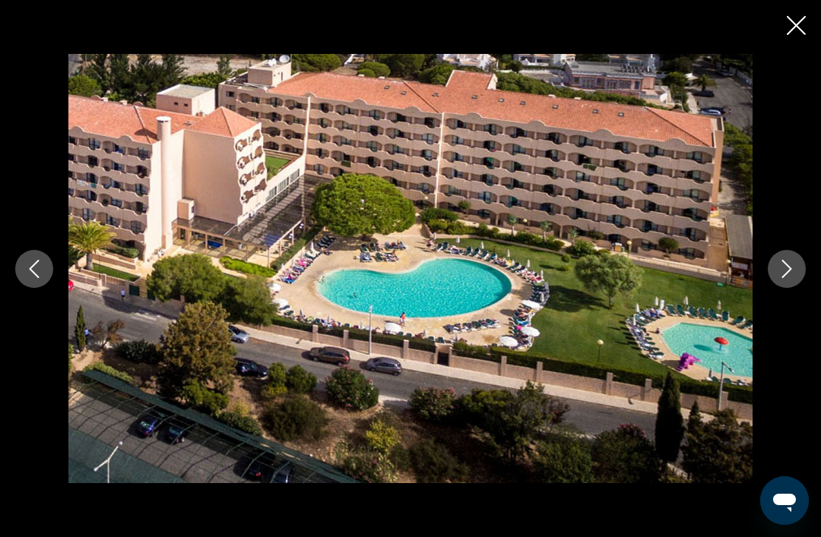
click at [769, 288] on button "Next image" at bounding box center [787, 269] width 38 height 38
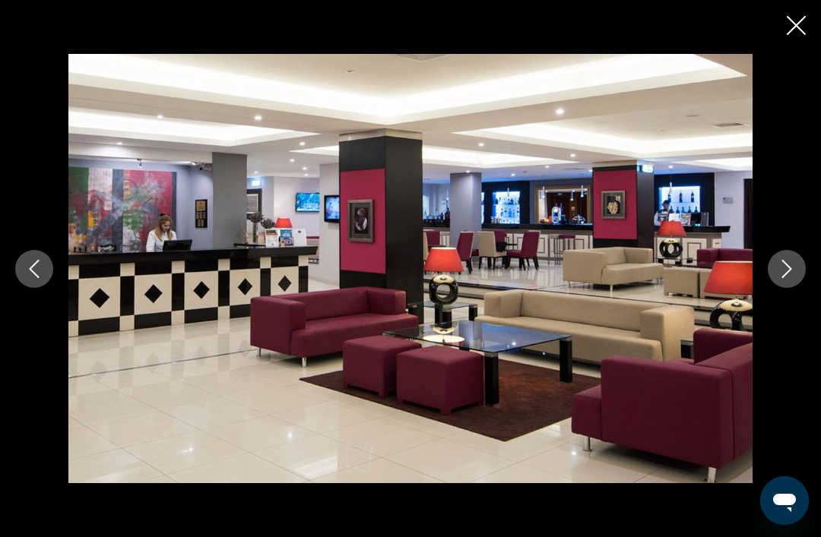
click at [771, 288] on button "Next image" at bounding box center [787, 269] width 38 height 38
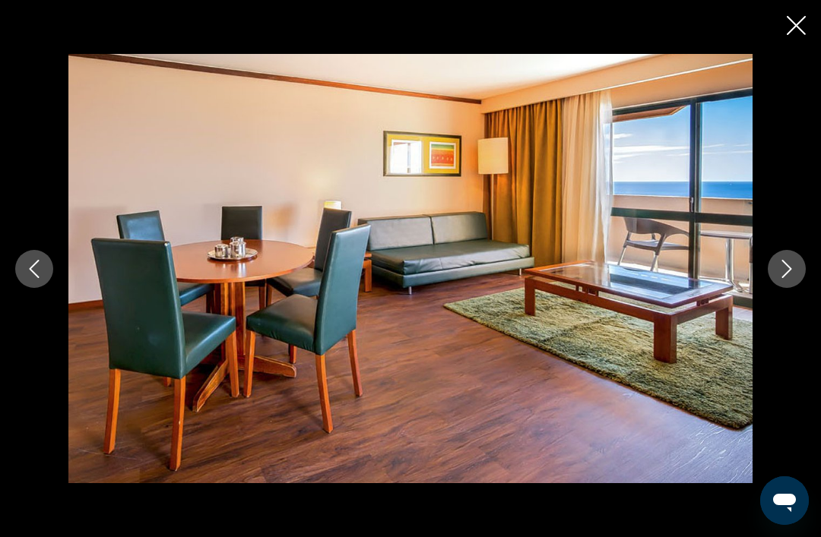
click at [765, 297] on div "prev next" at bounding box center [410, 269] width 821 height 430
click at [776, 288] on button "Next image" at bounding box center [787, 269] width 38 height 38
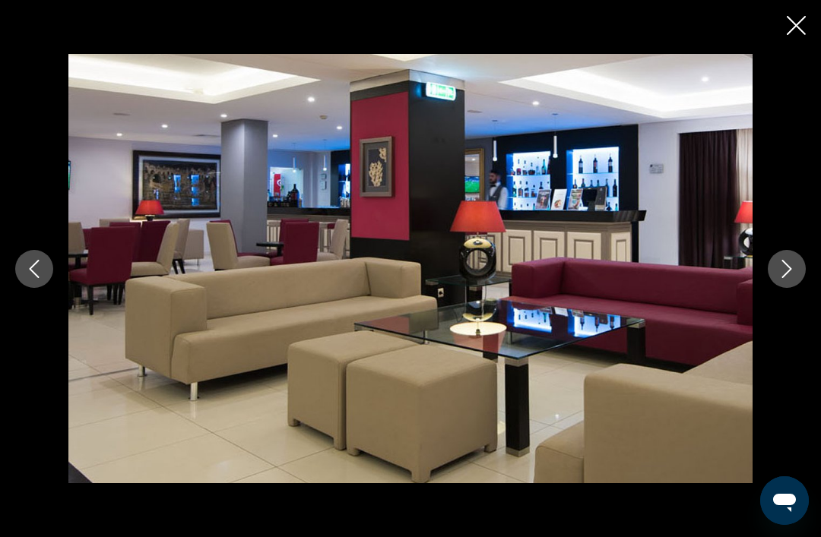
click at [775, 288] on button "Next image" at bounding box center [787, 269] width 38 height 38
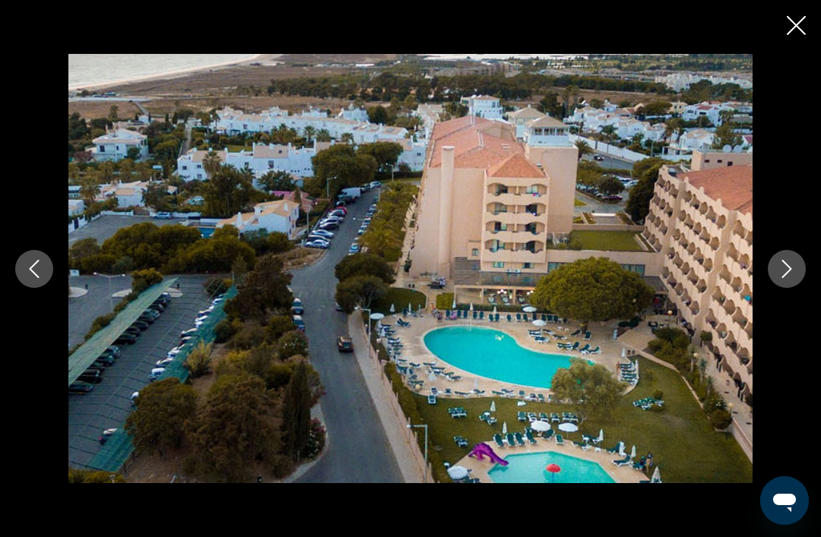
click at [770, 288] on button "Next image" at bounding box center [787, 269] width 38 height 38
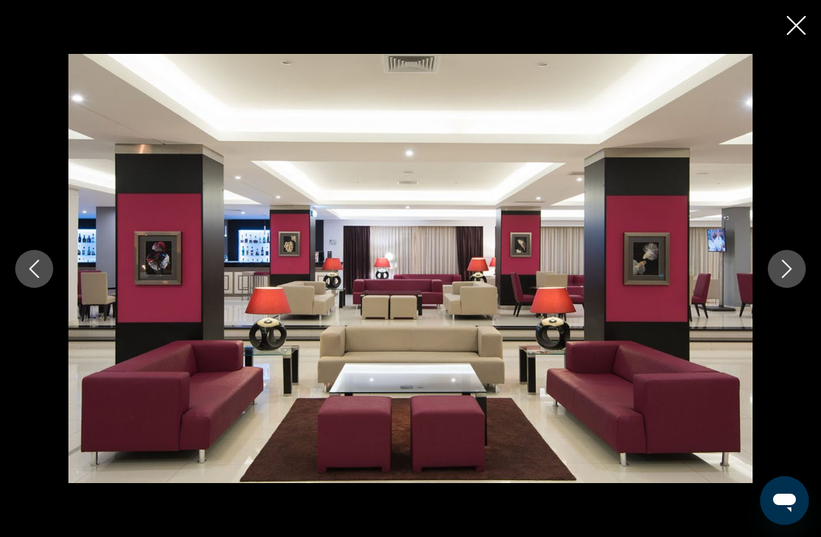
click at [787, 26] on icon "Close slideshow" at bounding box center [796, 25] width 19 height 19
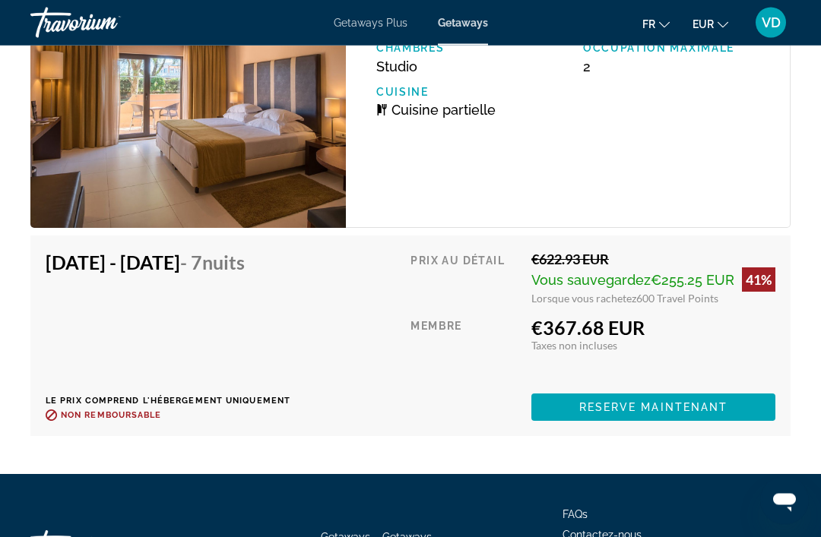
scroll to position [3113, 0]
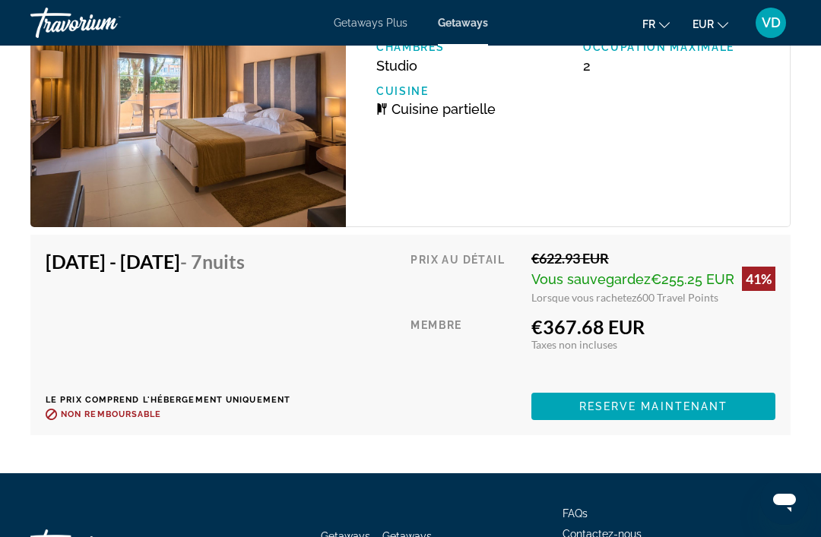
click at [573, 405] on span "Main content" at bounding box center [653, 406] width 244 height 36
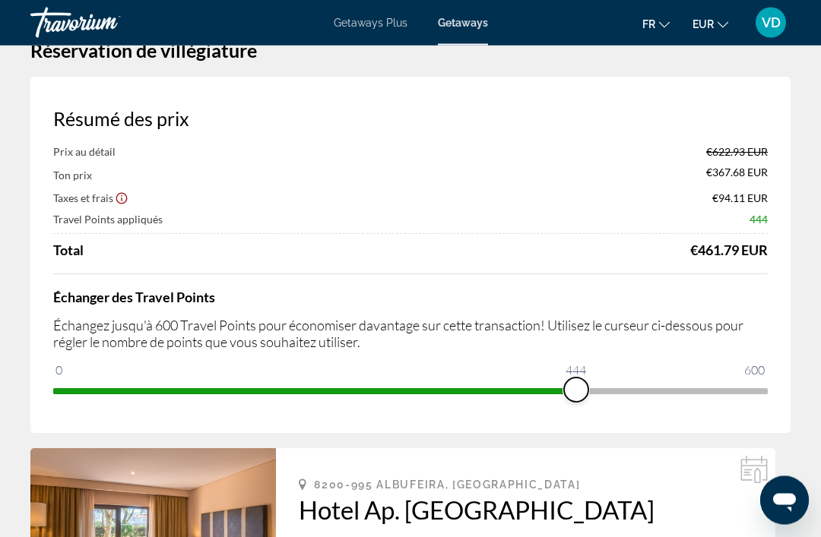
scroll to position [37, 0]
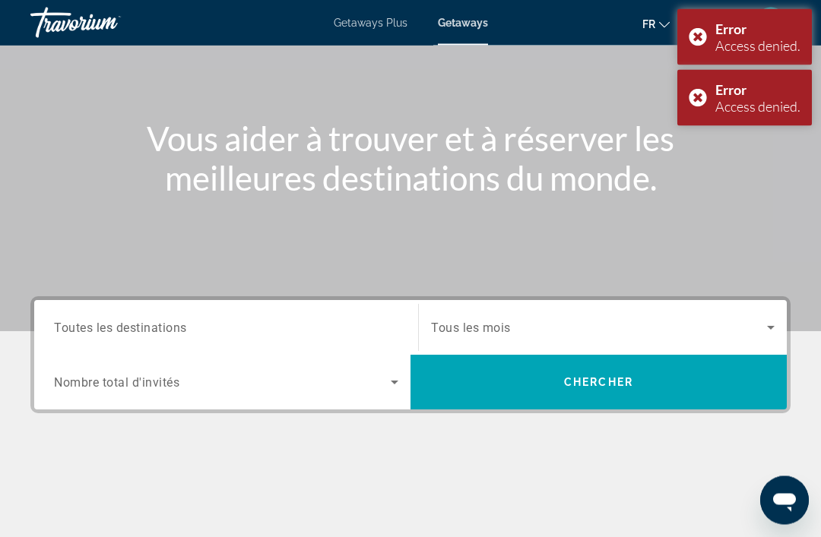
scroll to position [141, 0]
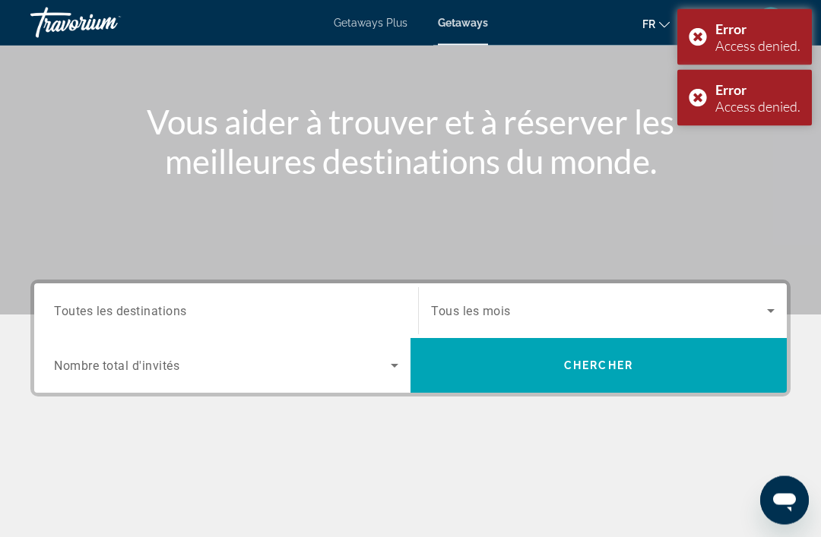
click at [359, 303] on input "Destination Toutes les destinations" at bounding box center [226, 312] width 344 height 18
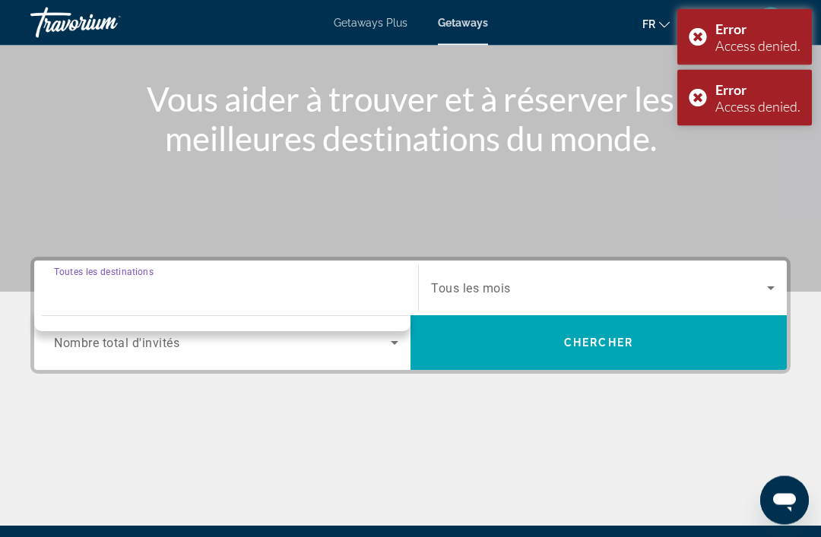
click at [297, 296] on input "Destination Toutes les destinations" at bounding box center [226, 289] width 344 height 18
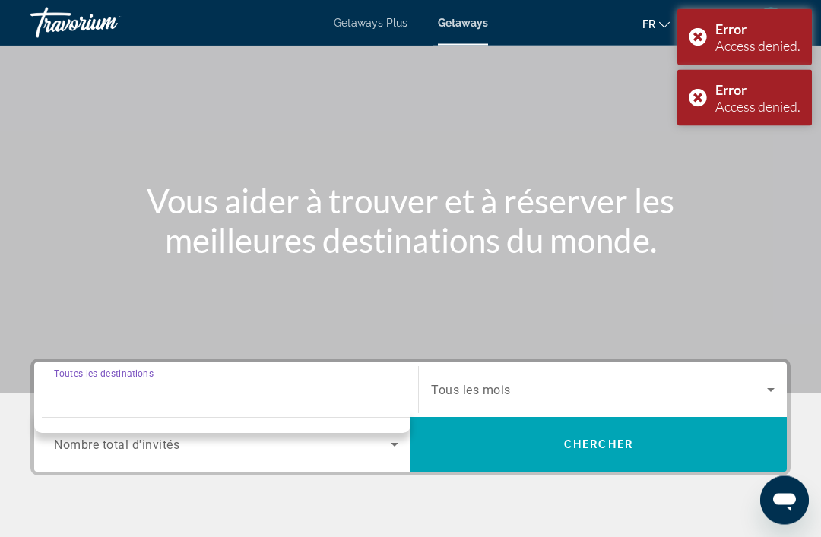
scroll to position [62, 0]
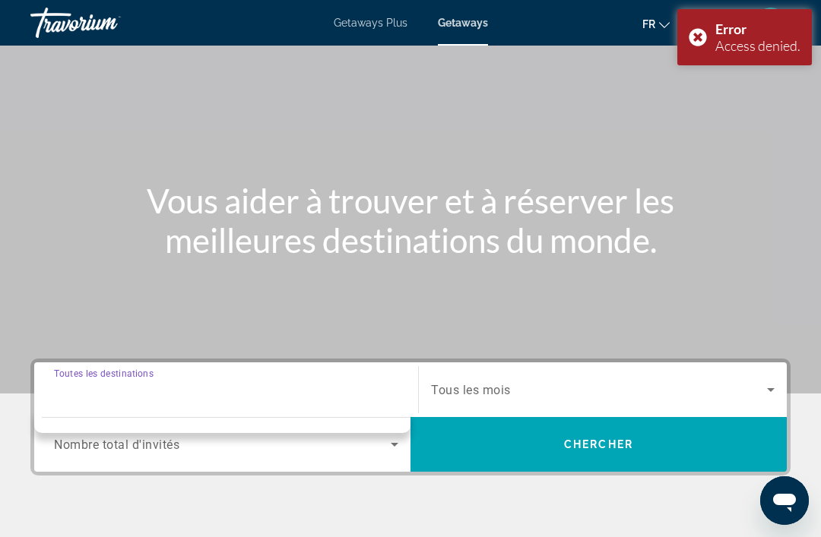
click at [373, 509] on div "Destination Toutes les destinations Start Month Tous les mois Occupancy Nombre …" at bounding box center [410, 493] width 821 height 269
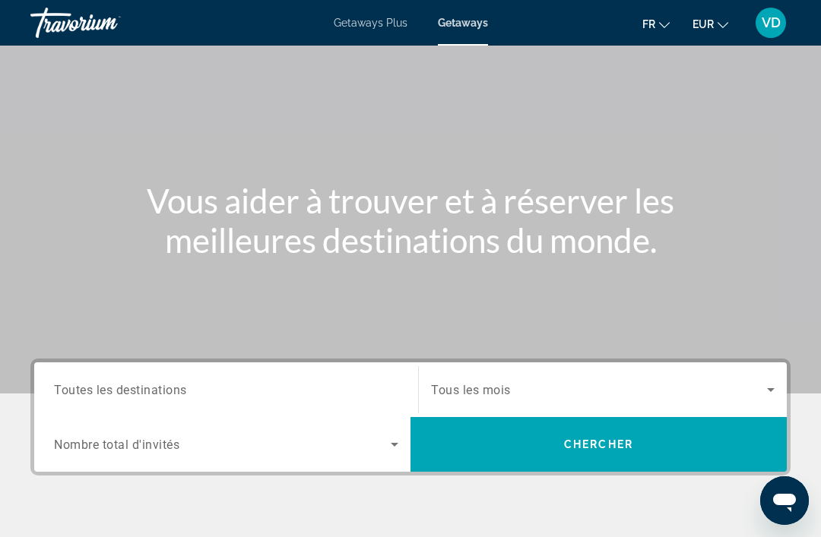
click at [388, 22] on span "Getaways Plus" at bounding box center [371, 23] width 74 height 12
